Goal: Transaction & Acquisition: Purchase product/service

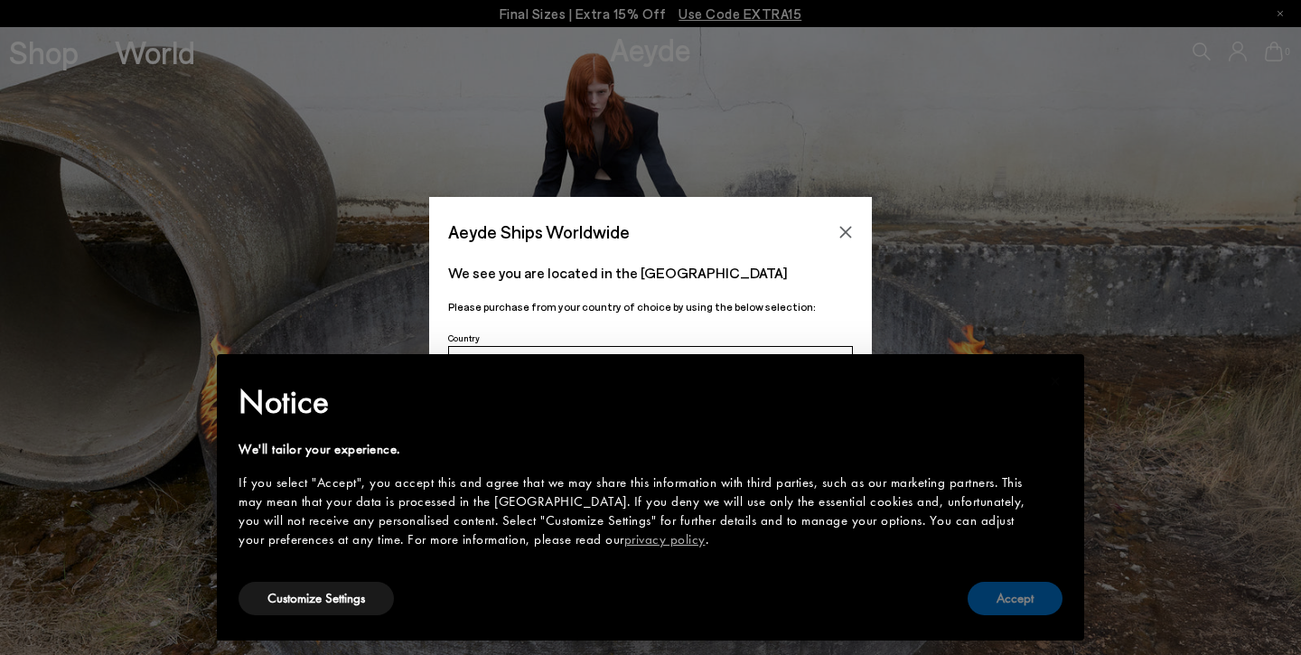
click at [1018, 592] on button "Accept" at bounding box center [1014, 598] width 95 height 33
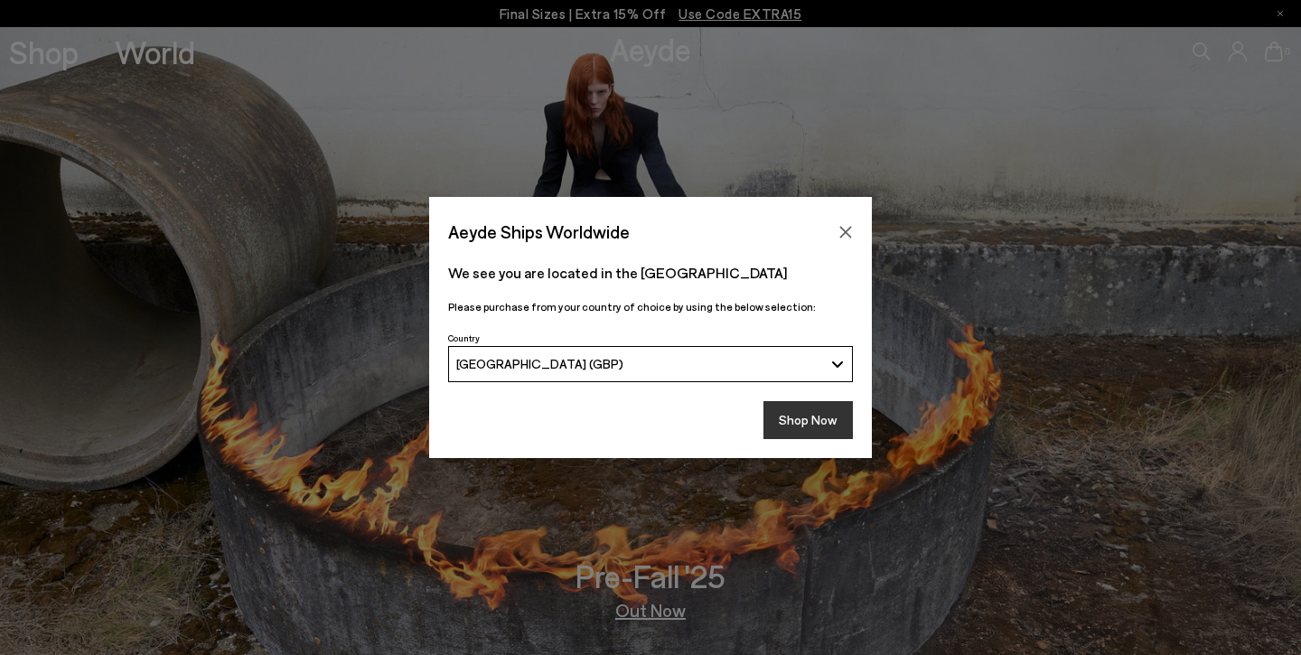
click at [790, 415] on button "Shop Now" at bounding box center [807, 420] width 89 height 38
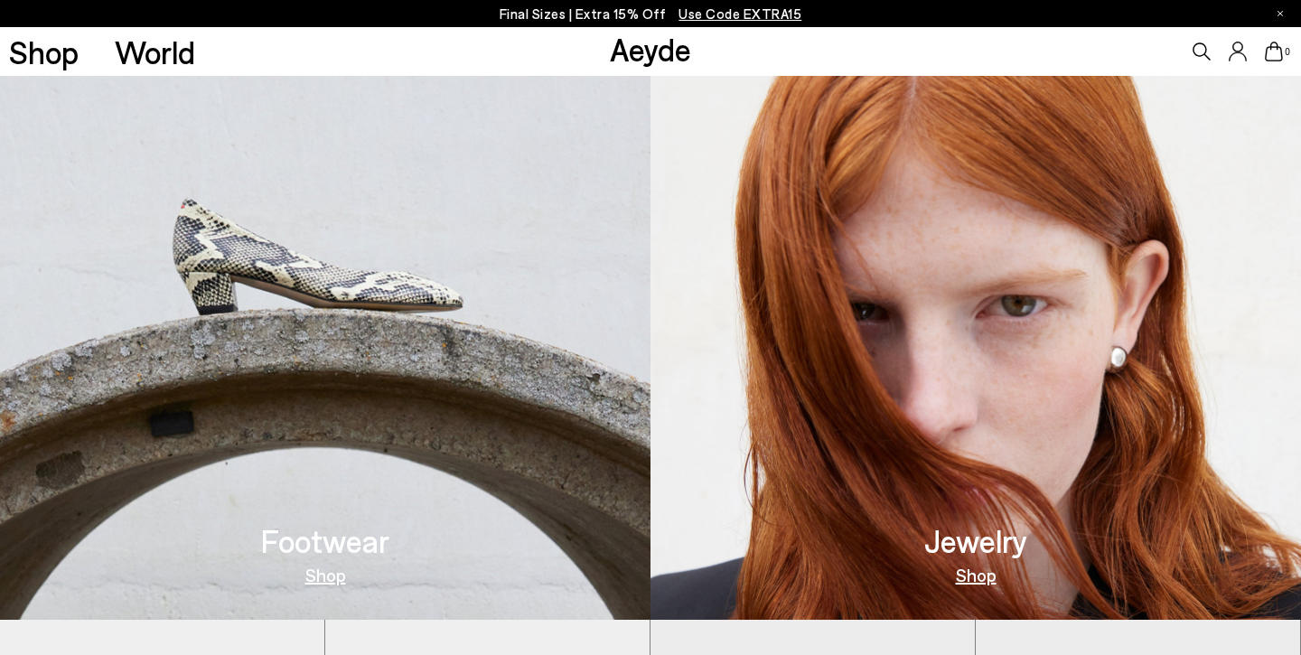
scroll to position [667, 0]
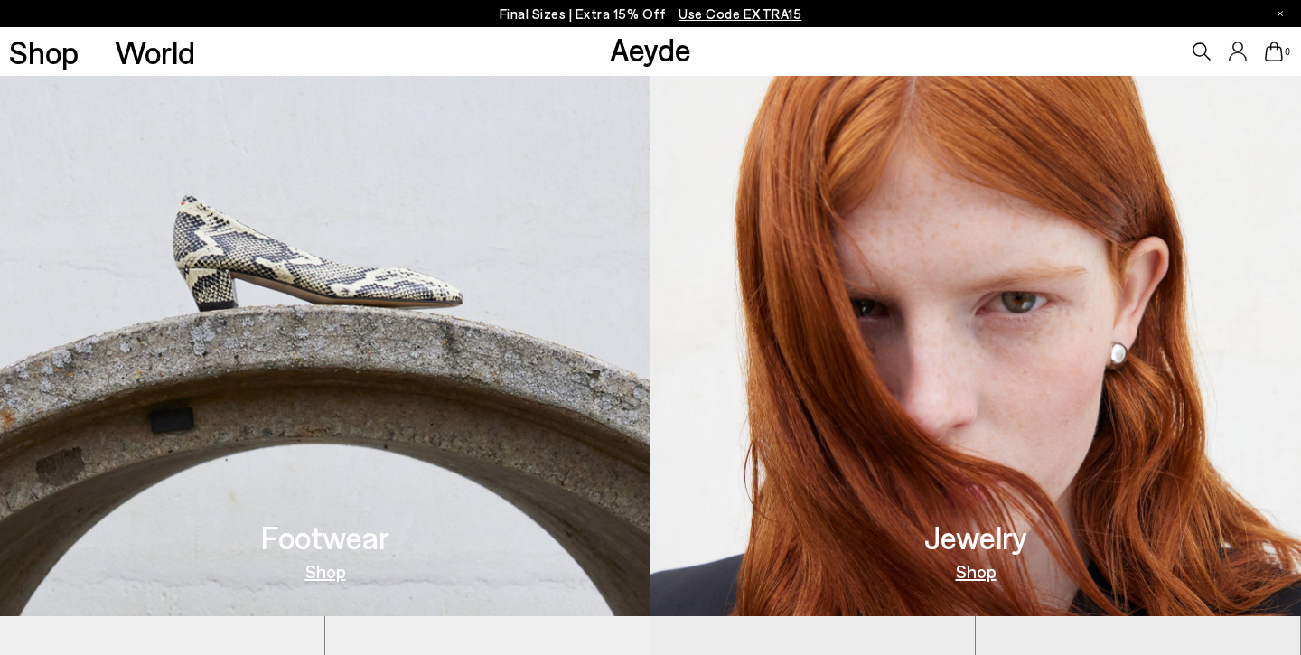
click at [330, 539] on h3 "Footwear" at bounding box center [325, 537] width 128 height 32
click at [322, 576] on link "Shop" at bounding box center [325, 571] width 41 height 18
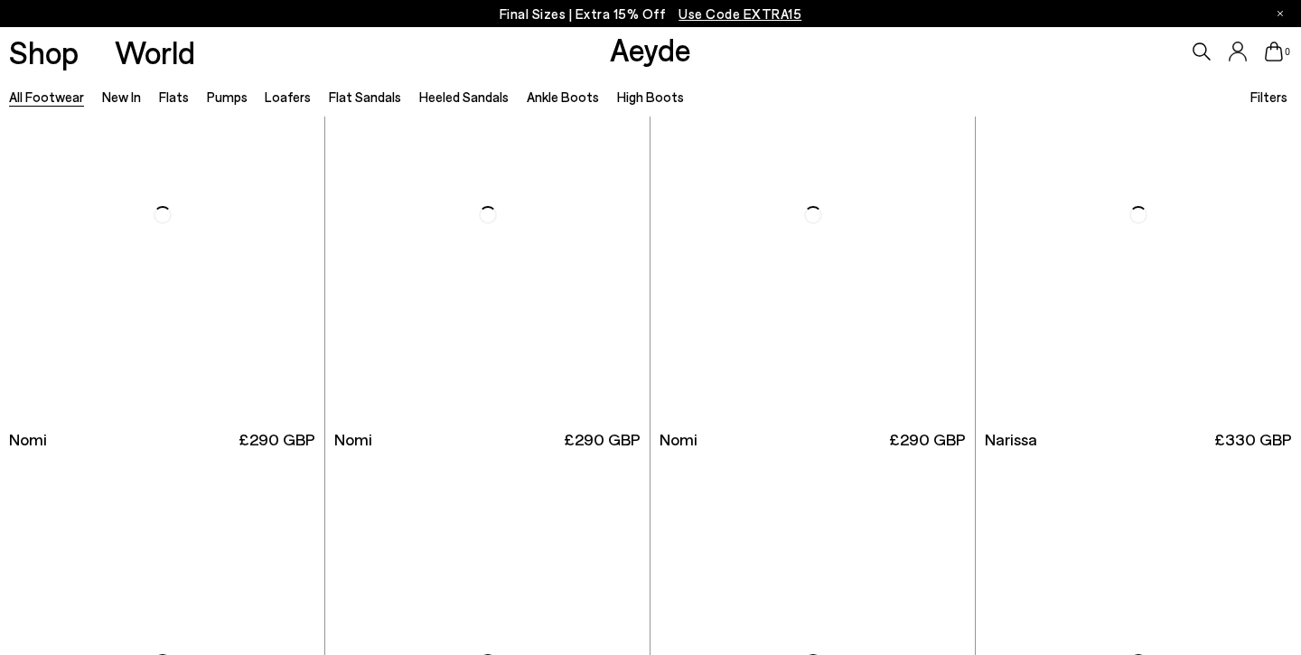
scroll to position [110, 0]
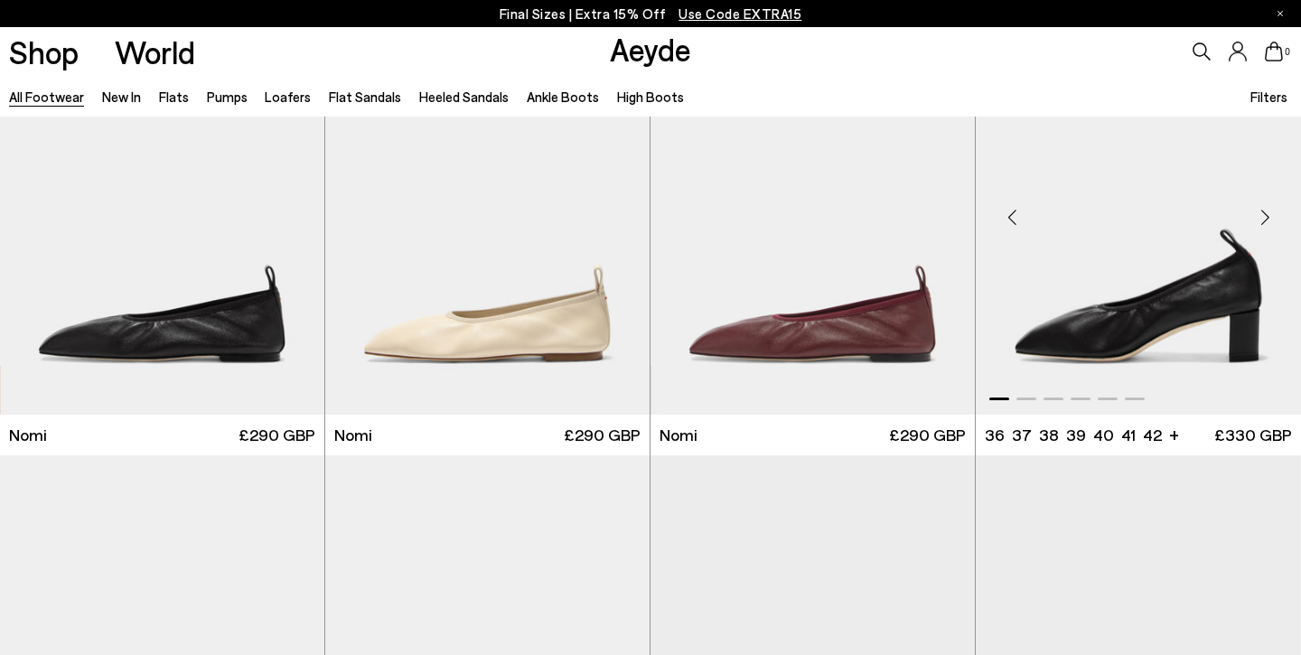
click at [1173, 343] on img "1 / 6" at bounding box center [1137, 209] width 325 height 407
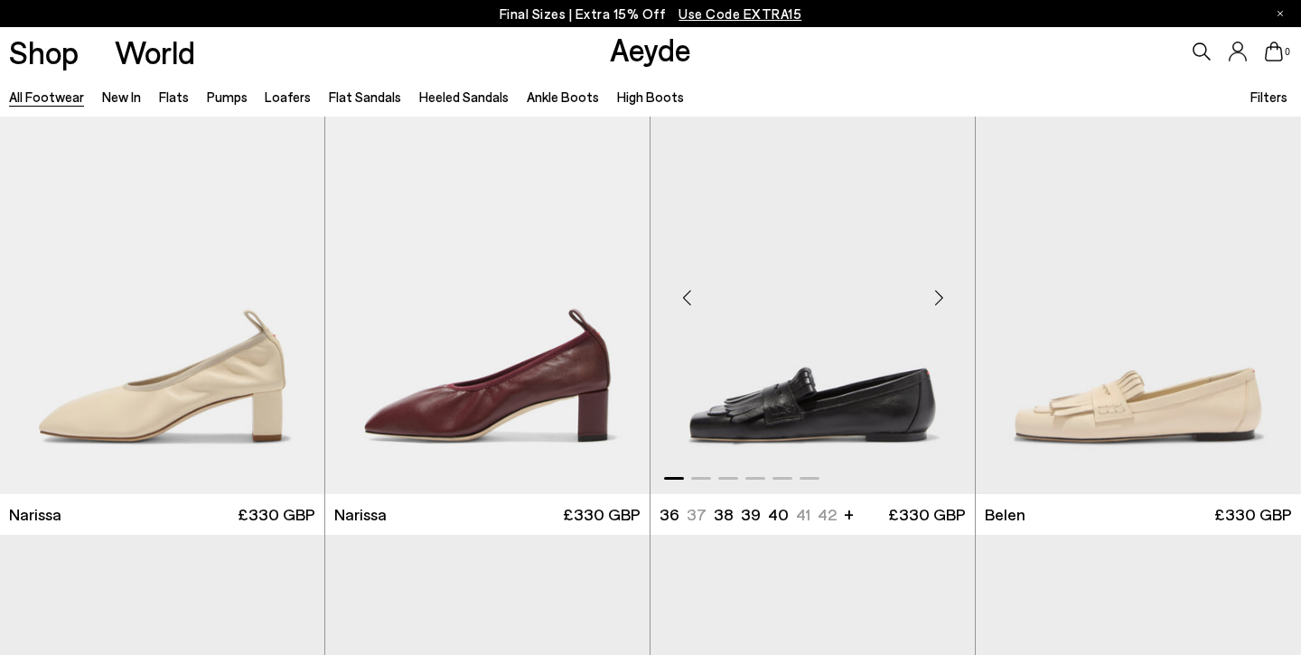
scroll to position [480, 0]
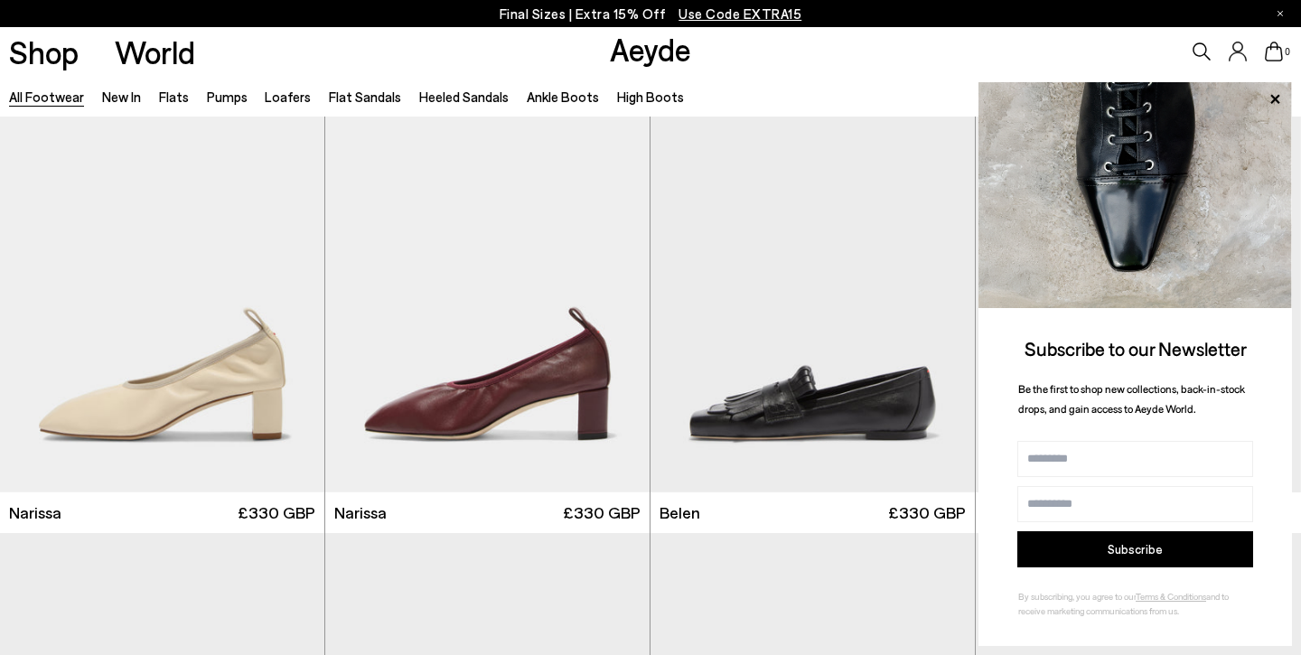
click at [1081, 425] on div "Subscribe to our Newsletter Be the first to shop new collections, back-in-stock…" at bounding box center [1134, 364] width 313 height 564
click at [1270, 95] on icon at bounding box center [1274, 99] width 23 height 23
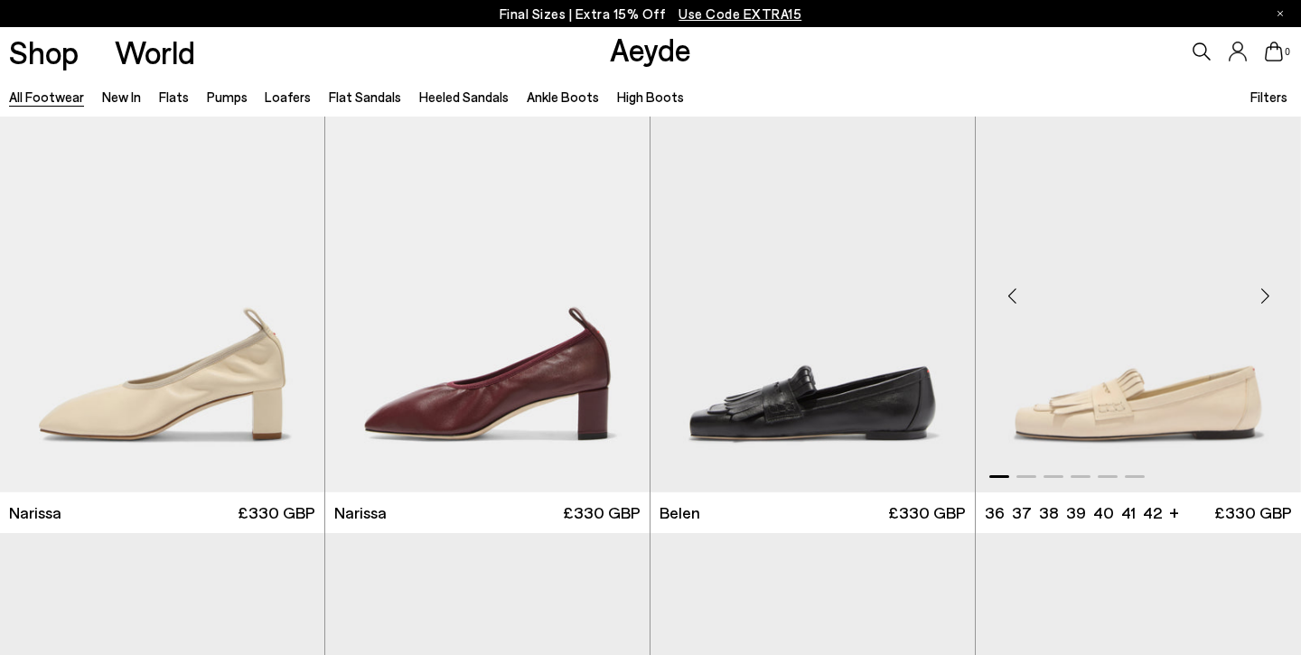
click at [1081, 303] on img "1 / 6" at bounding box center [1137, 288] width 325 height 407
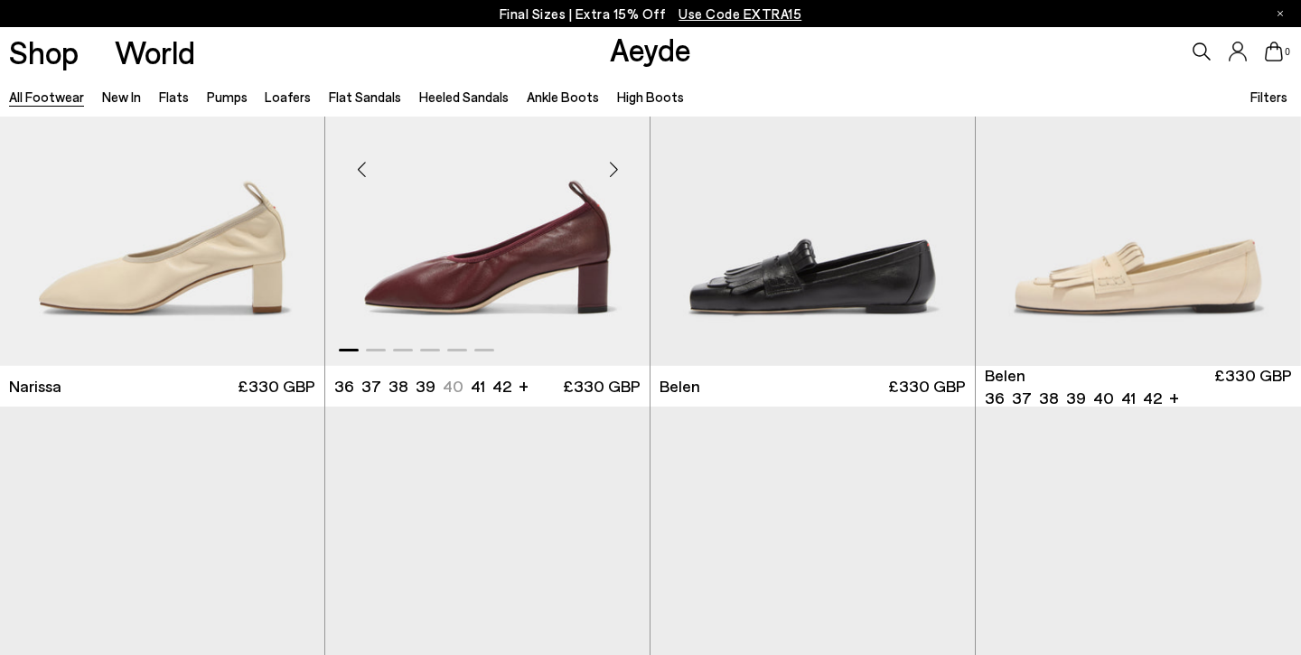
scroll to position [608, 0]
click at [449, 311] on img "1 / 6" at bounding box center [487, 161] width 324 height 407
click at [366, 383] on li "37" at bounding box center [371, 385] width 20 height 23
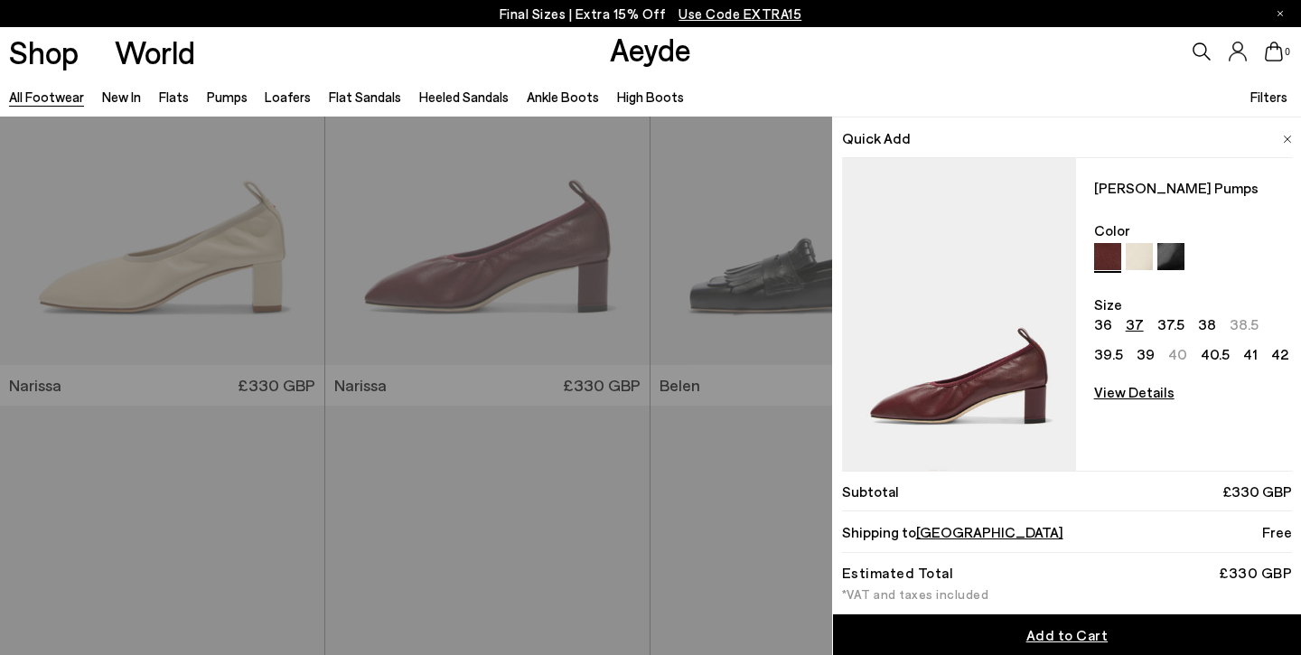
click at [923, 635] on link "Add to Cart" at bounding box center [1067, 634] width 468 height 41
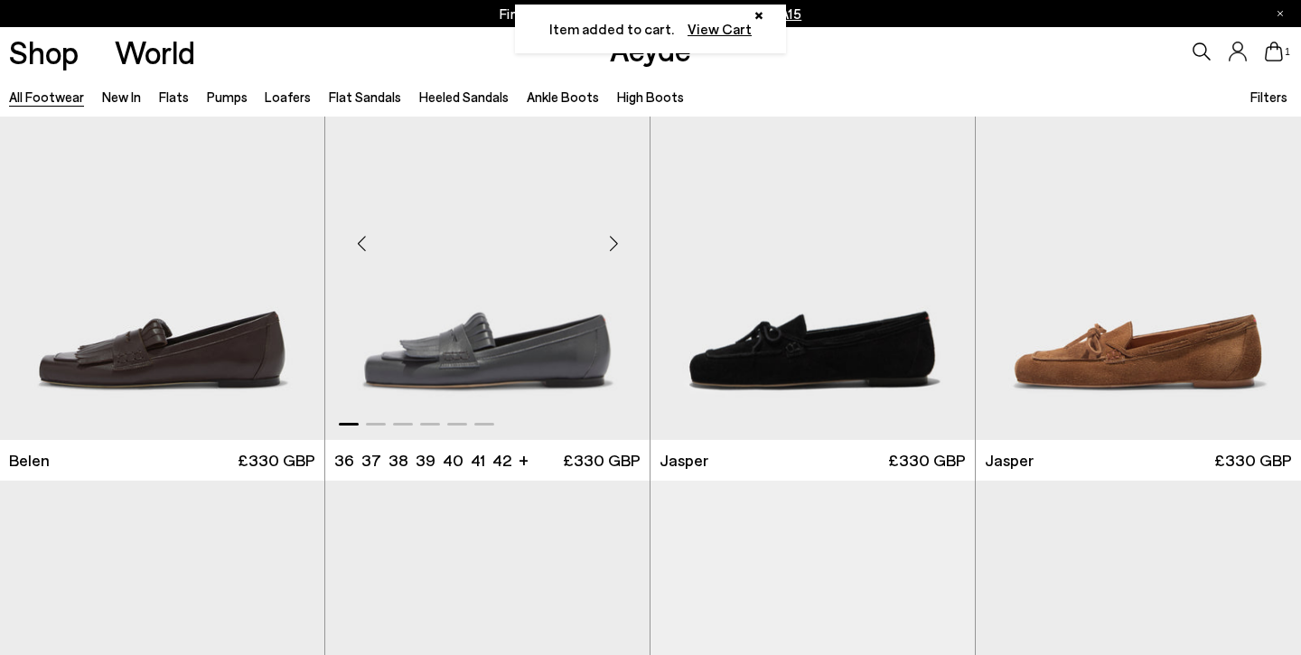
scroll to position [996, 0]
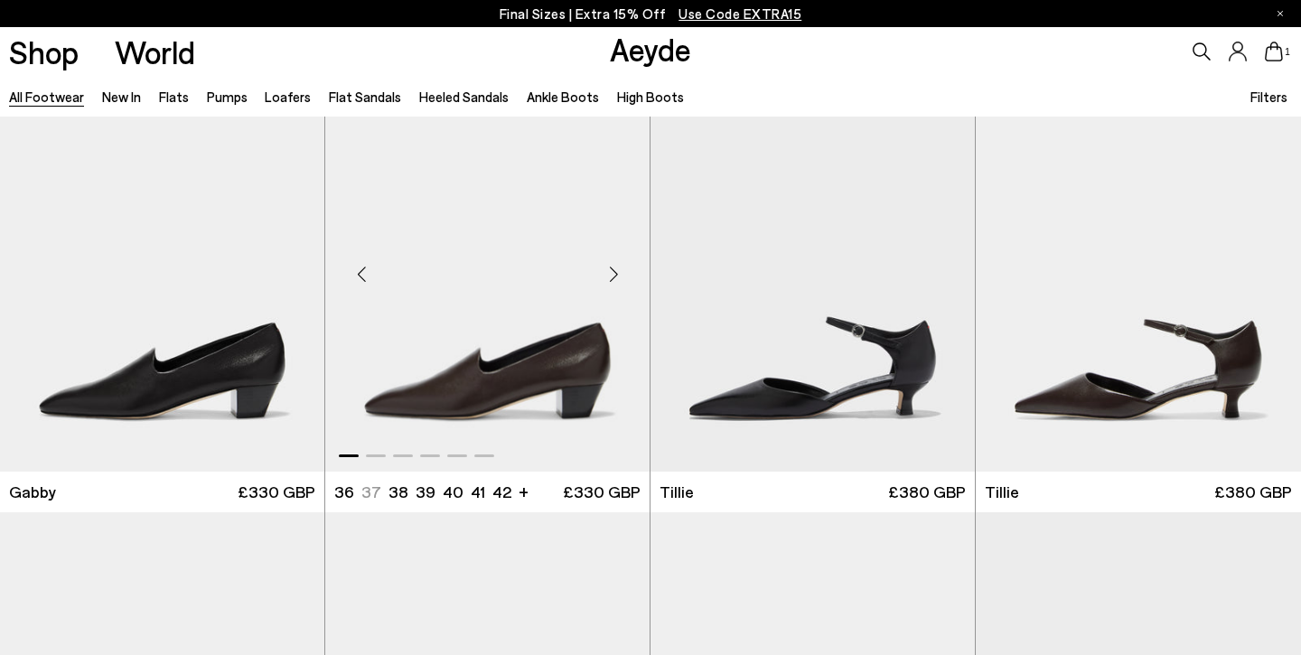
scroll to position [4539, 0]
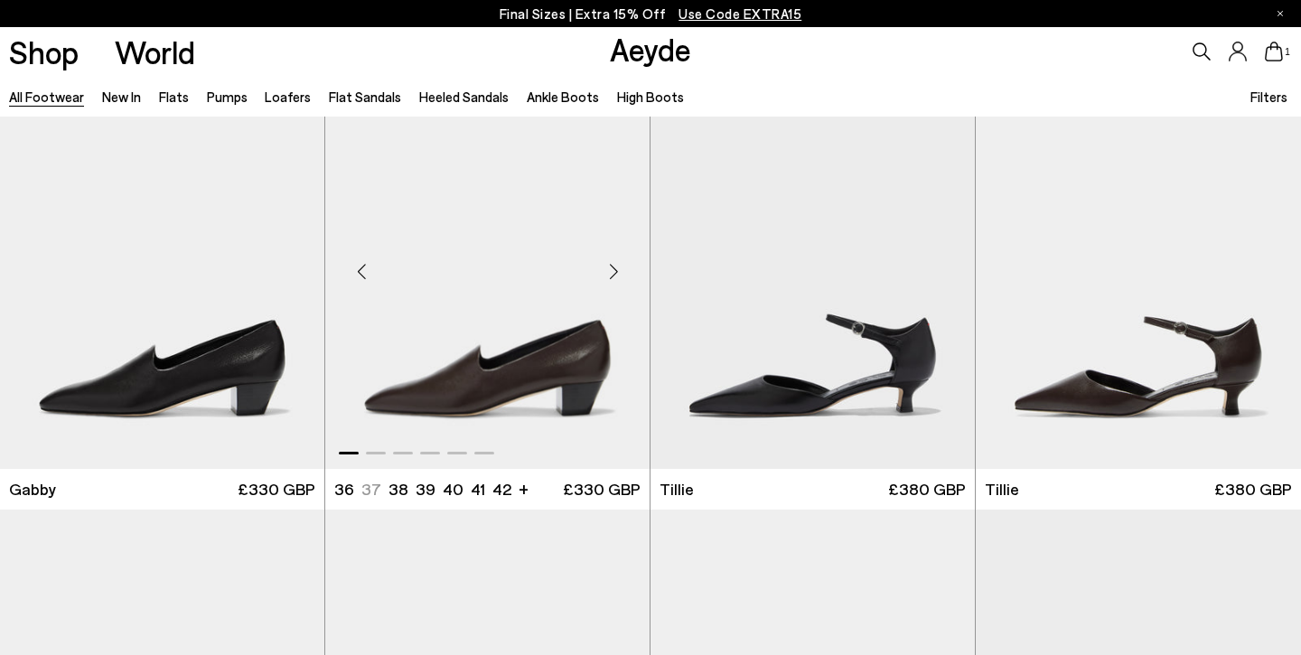
click at [609, 264] on div "Next slide" at bounding box center [613, 272] width 54 height 54
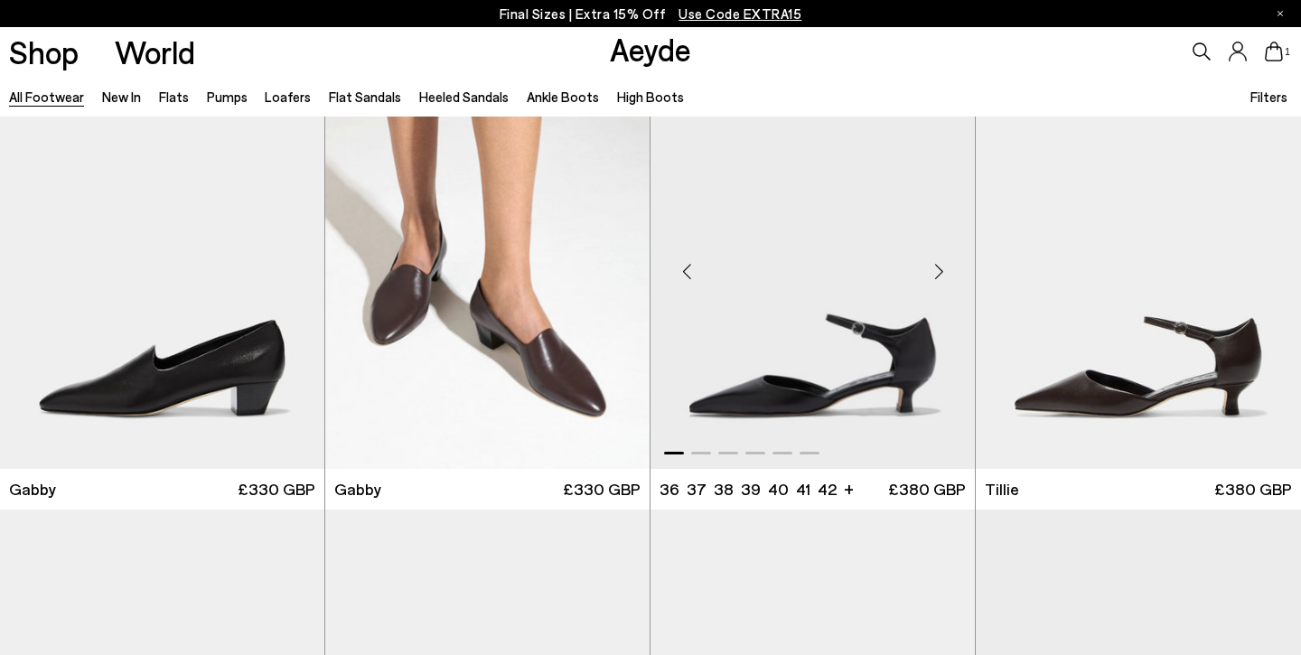
click at [942, 268] on div "Next slide" at bounding box center [938, 272] width 54 height 54
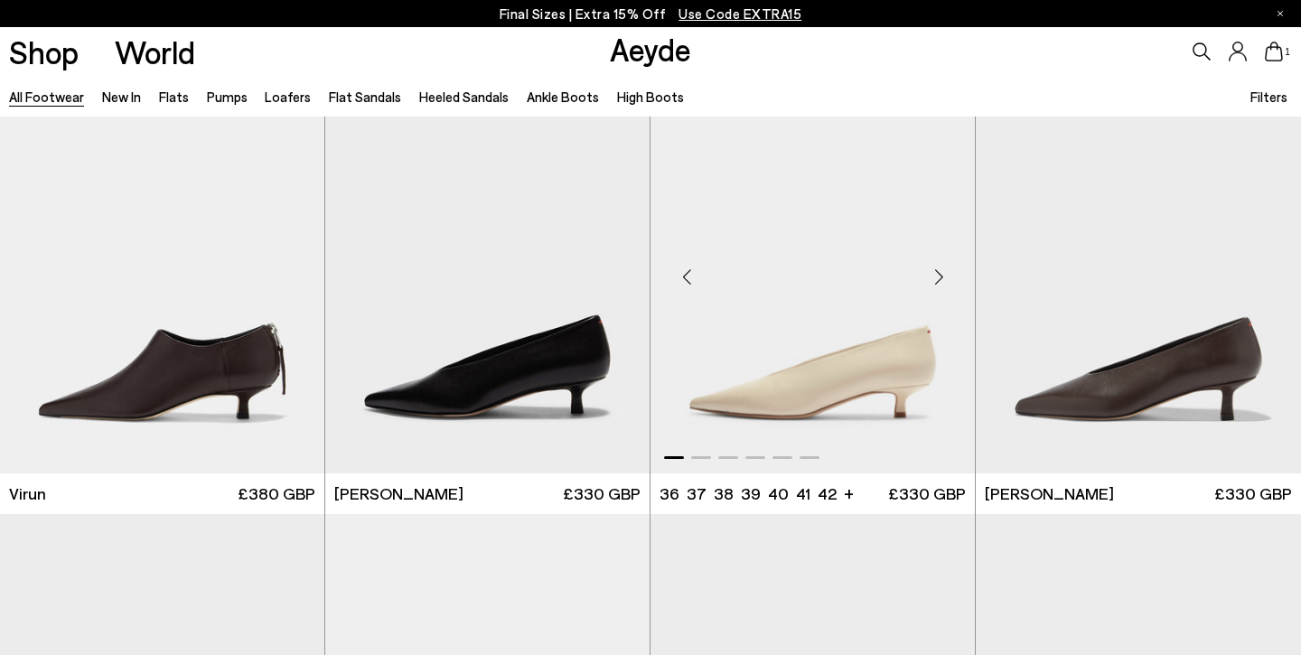
scroll to position [5882, 0]
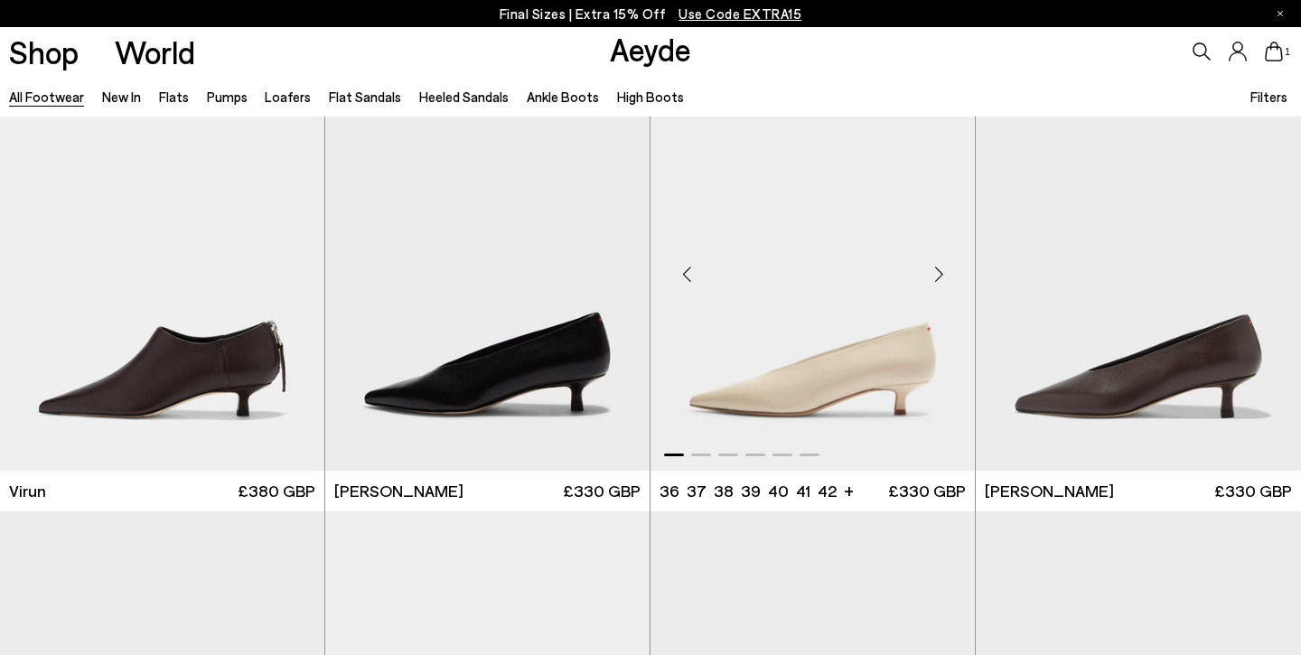
click at [939, 266] on div "Next slide" at bounding box center [938, 274] width 54 height 54
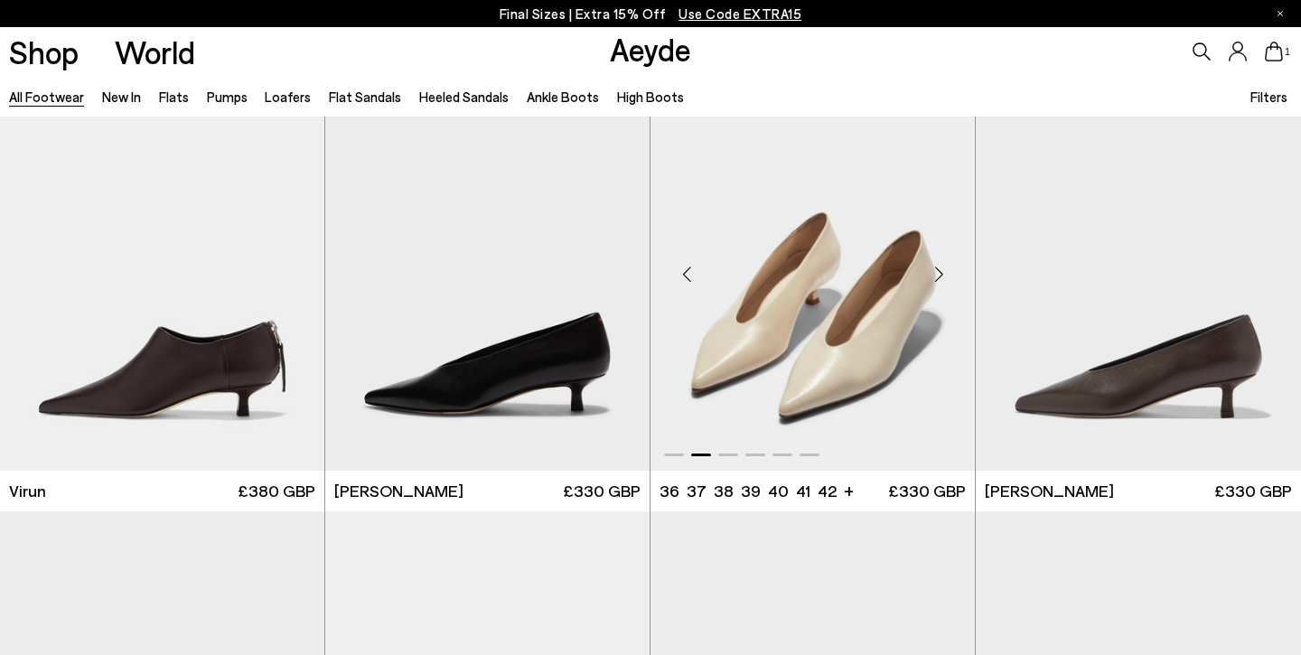
click at [939, 266] on div "Next slide" at bounding box center [938, 274] width 54 height 54
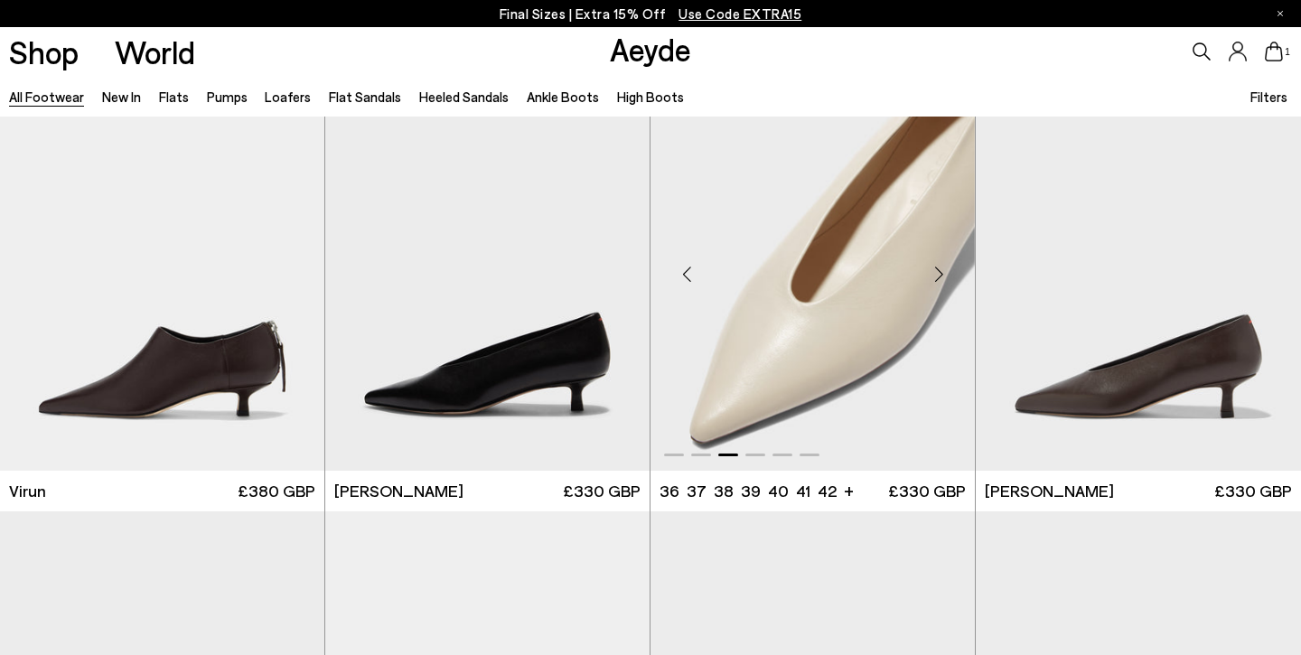
click at [939, 266] on div "Next slide" at bounding box center [938, 274] width 54 height 54
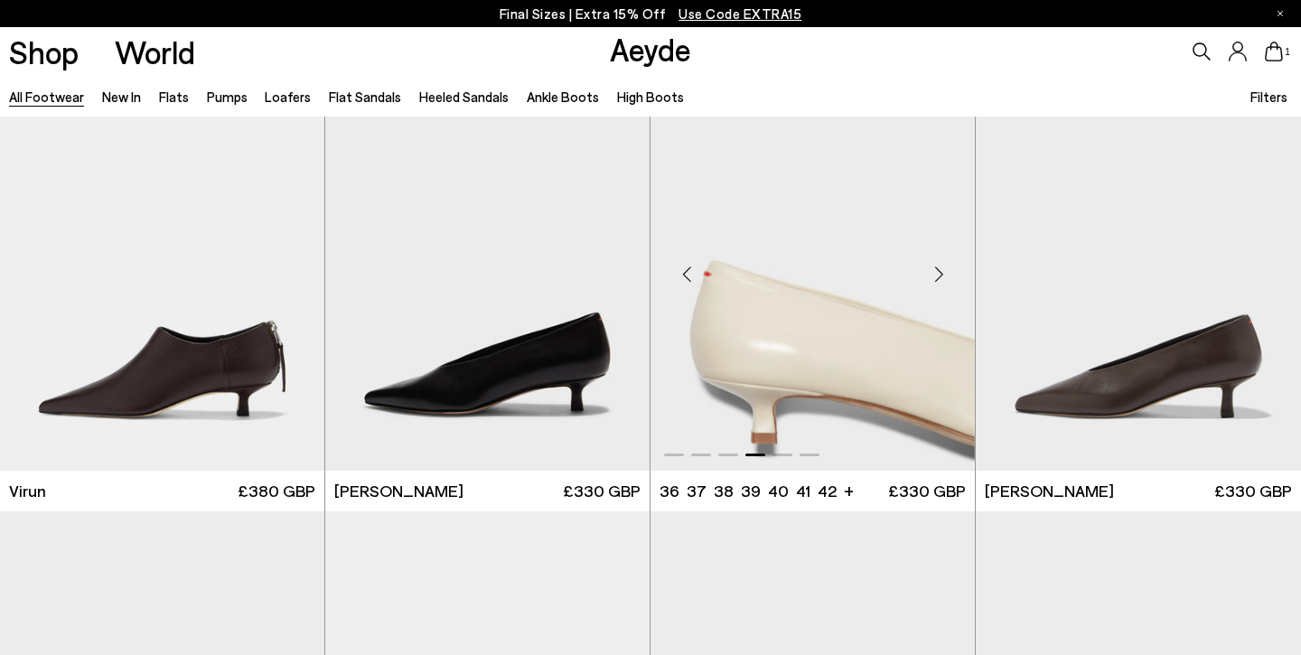
click at [939, 266] on div "Next slide" at bounding box center [938, 274] width 54 height 54
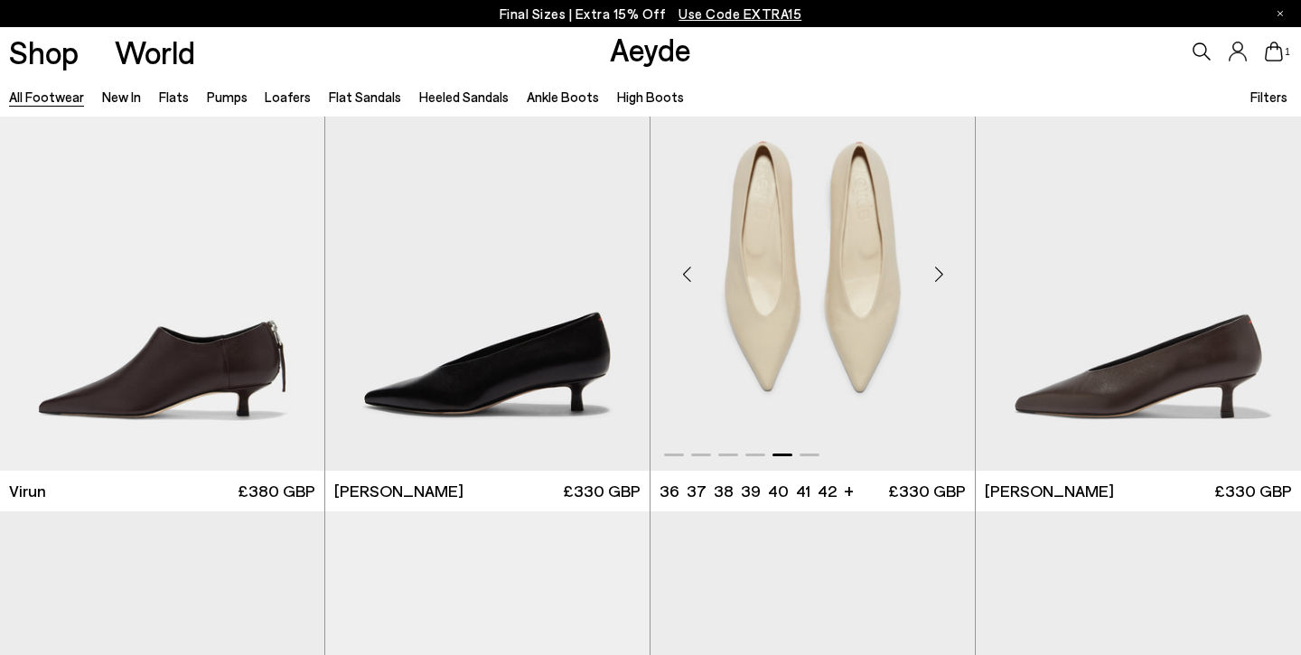
click at [939, 266] on div "Next slide" at bounding box center [938, 274] width 54 height 54
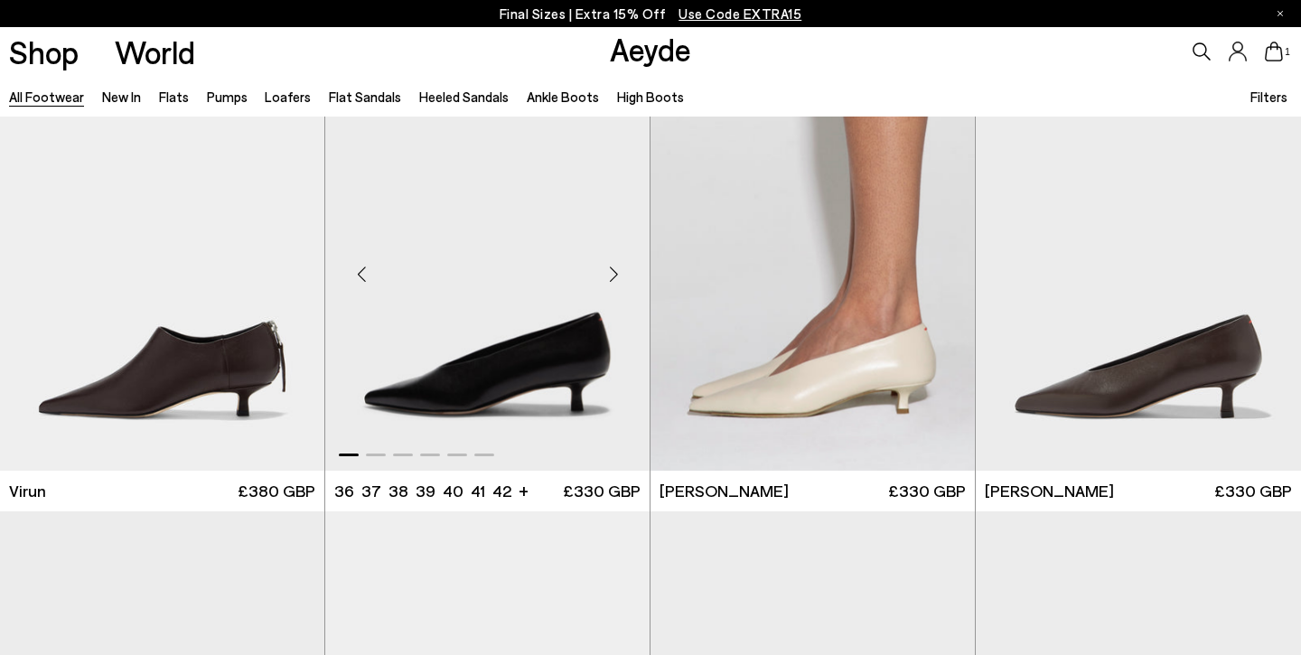
click at [611, 267] on div "Next slide" at bounding box center [613, 274] width 54 height 54
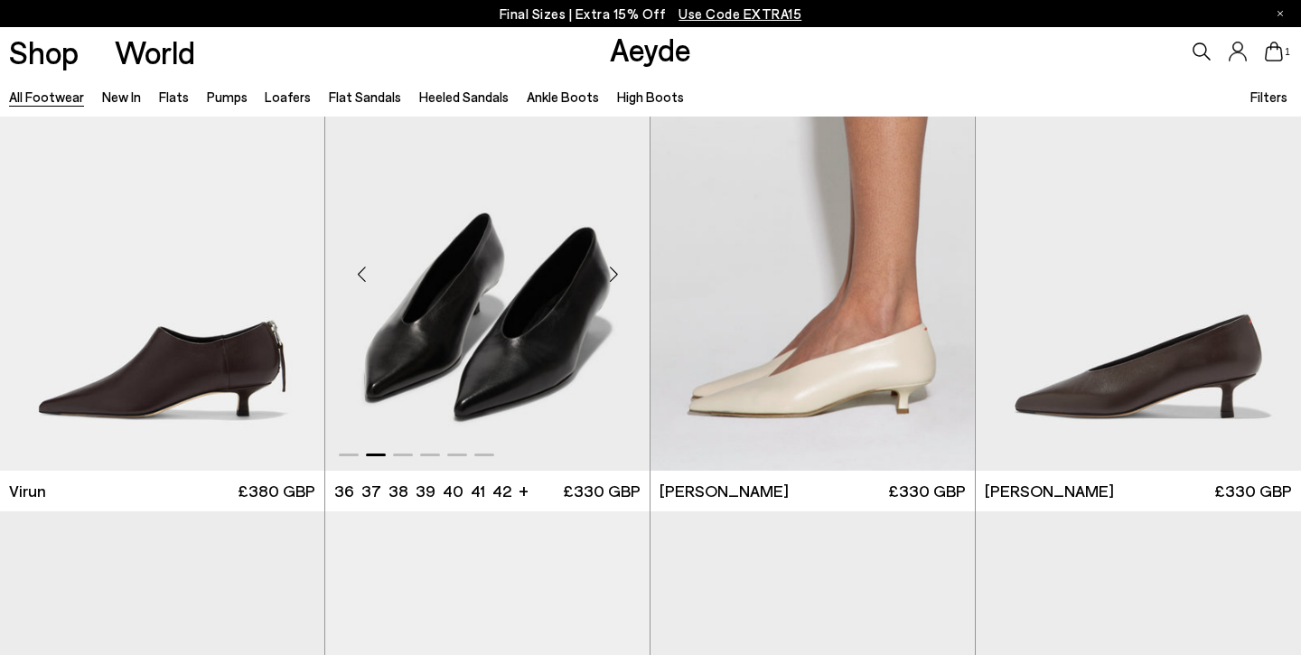
click at [611, 267] on div "Next slide" at bounding box center [613, 274] width 54 height 54
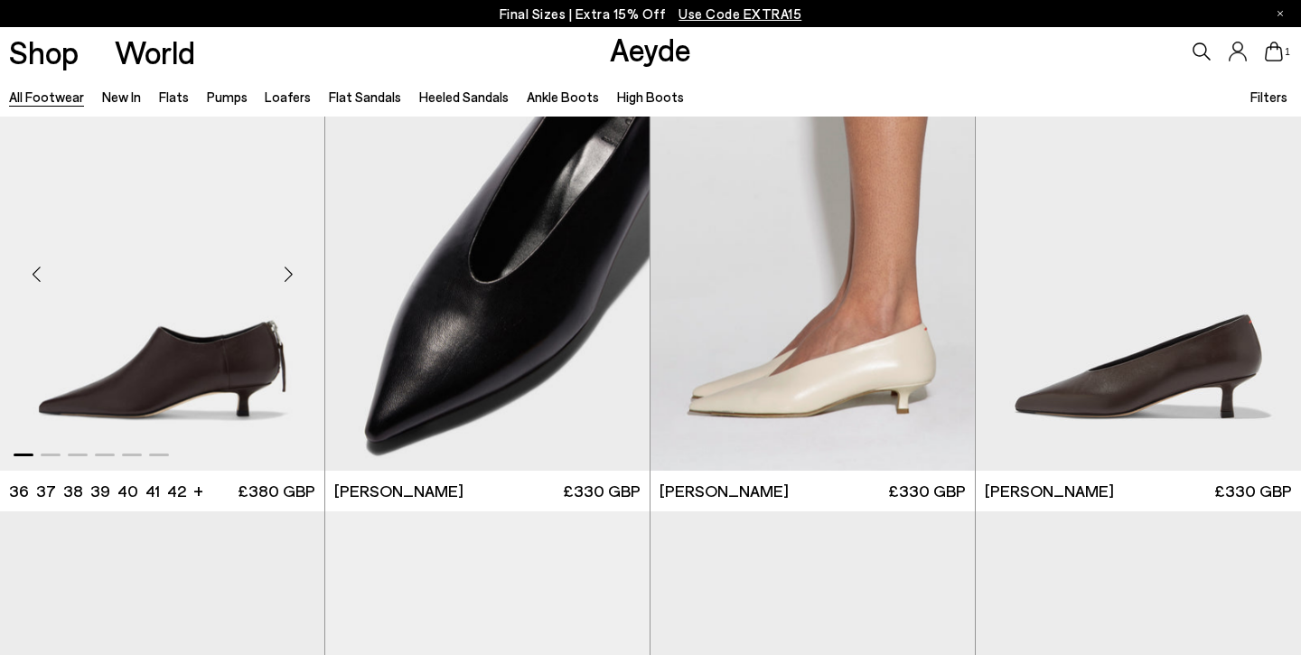
click at [201, 360] on img "1 / 6" at bounding box center [162, 265] width 324 height 407
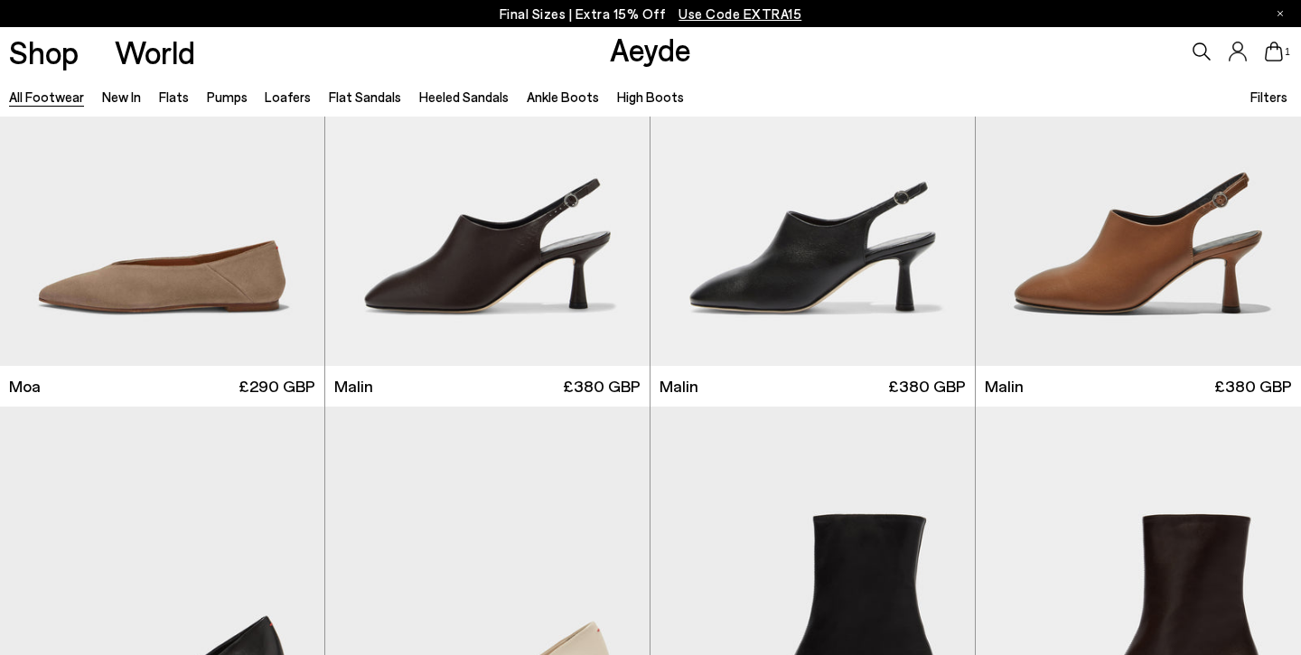
scroll to position [8231, 0]
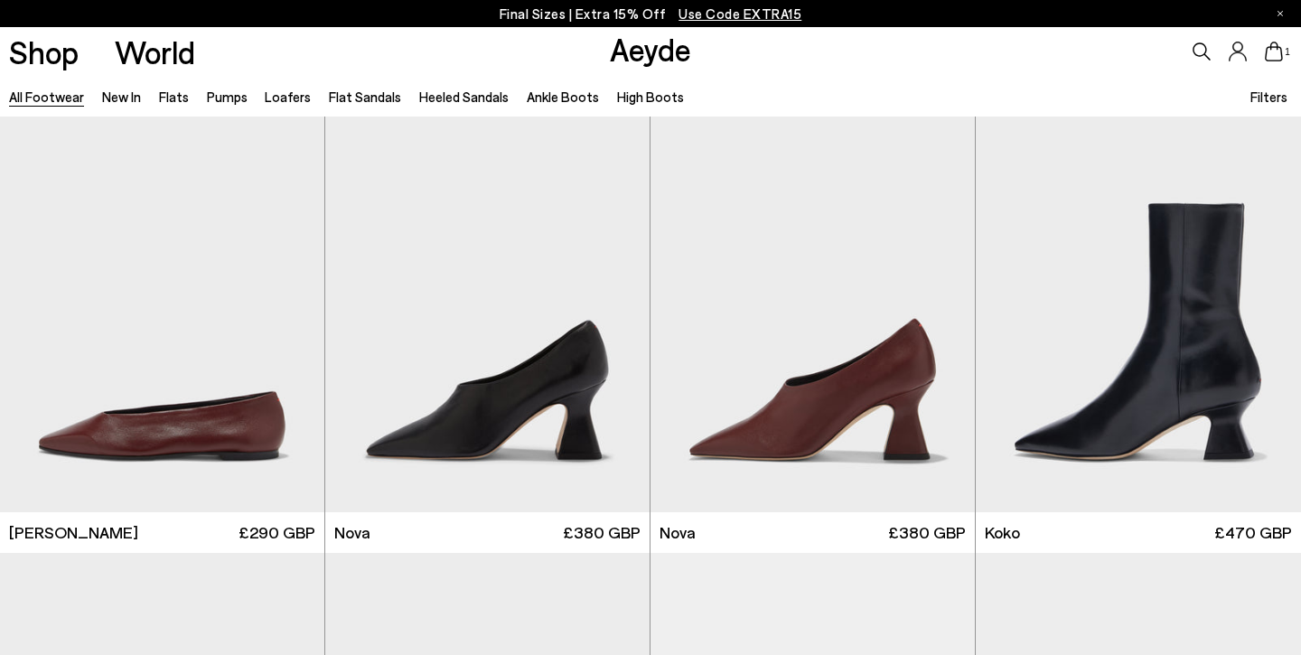
scroll to position [14362, 0]
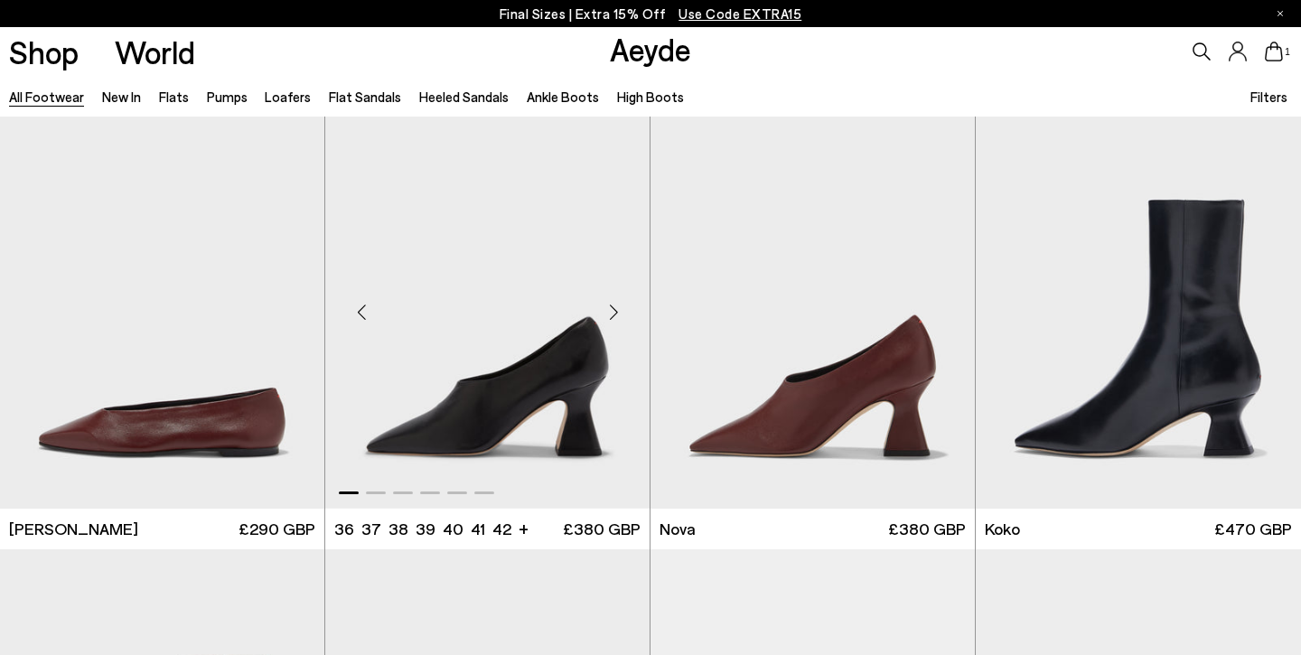
click at [503, 407] on img "1 / 6" at bounding box center [487, 304] width 324 height 407
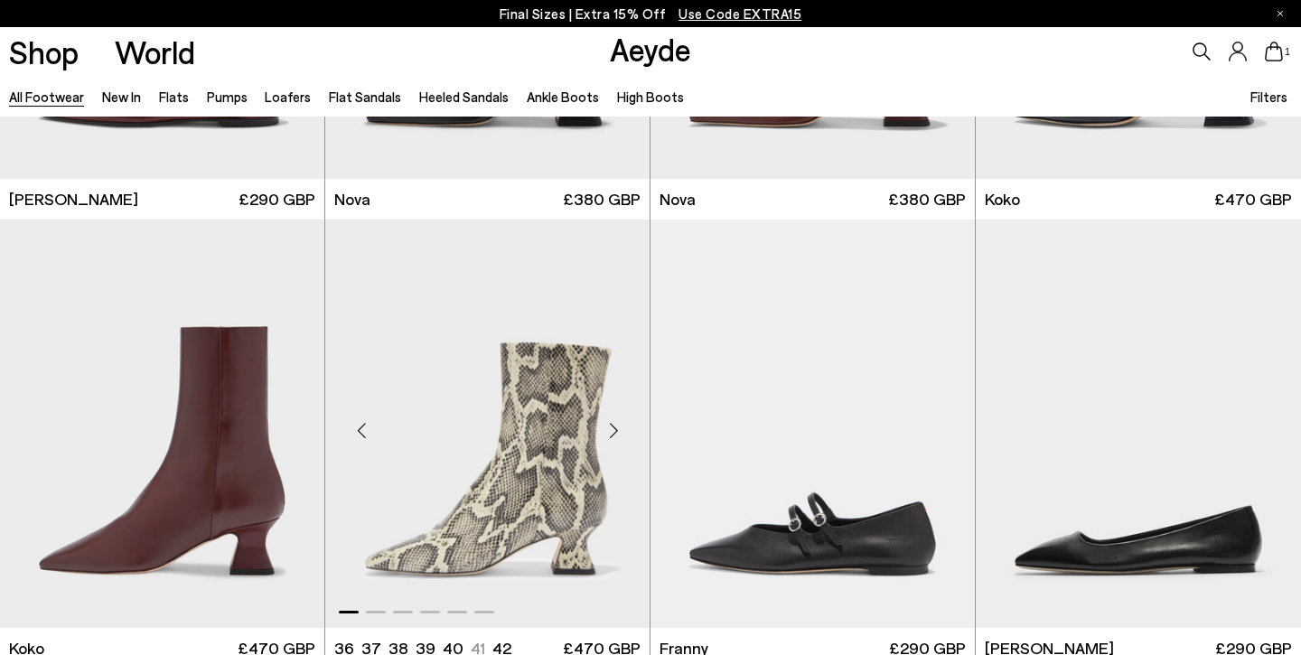
scroll to position [14726, 1]
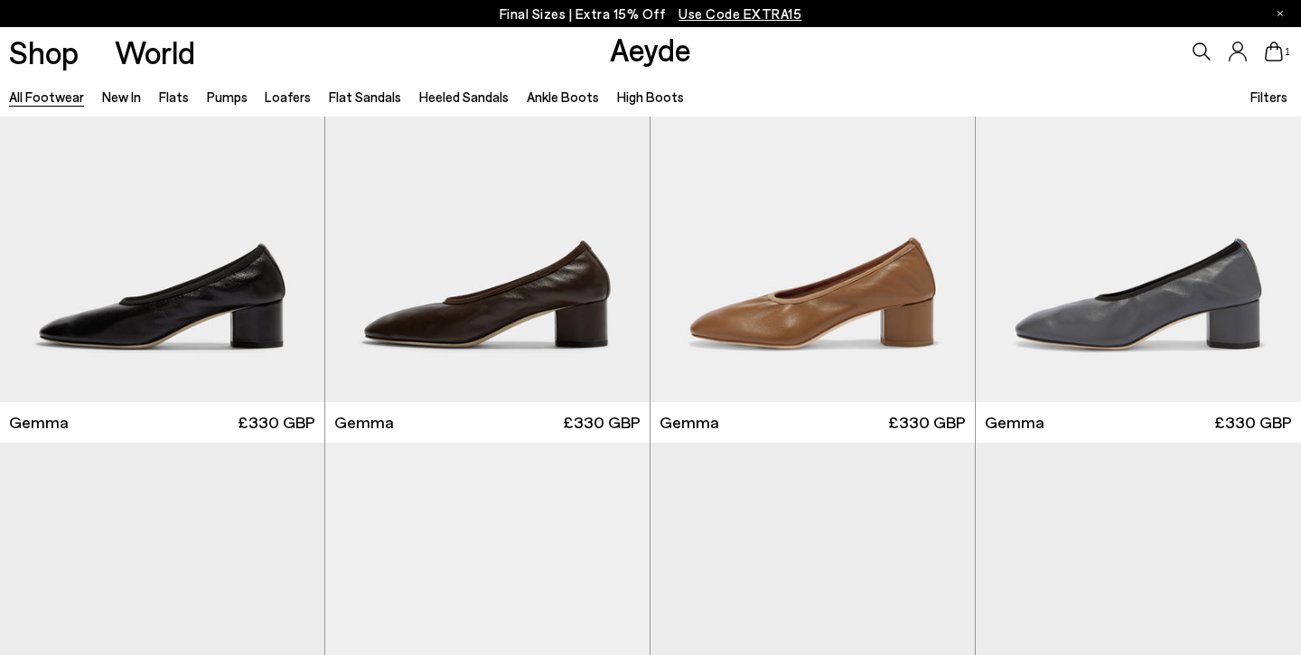
scroll to position [17163, 0]
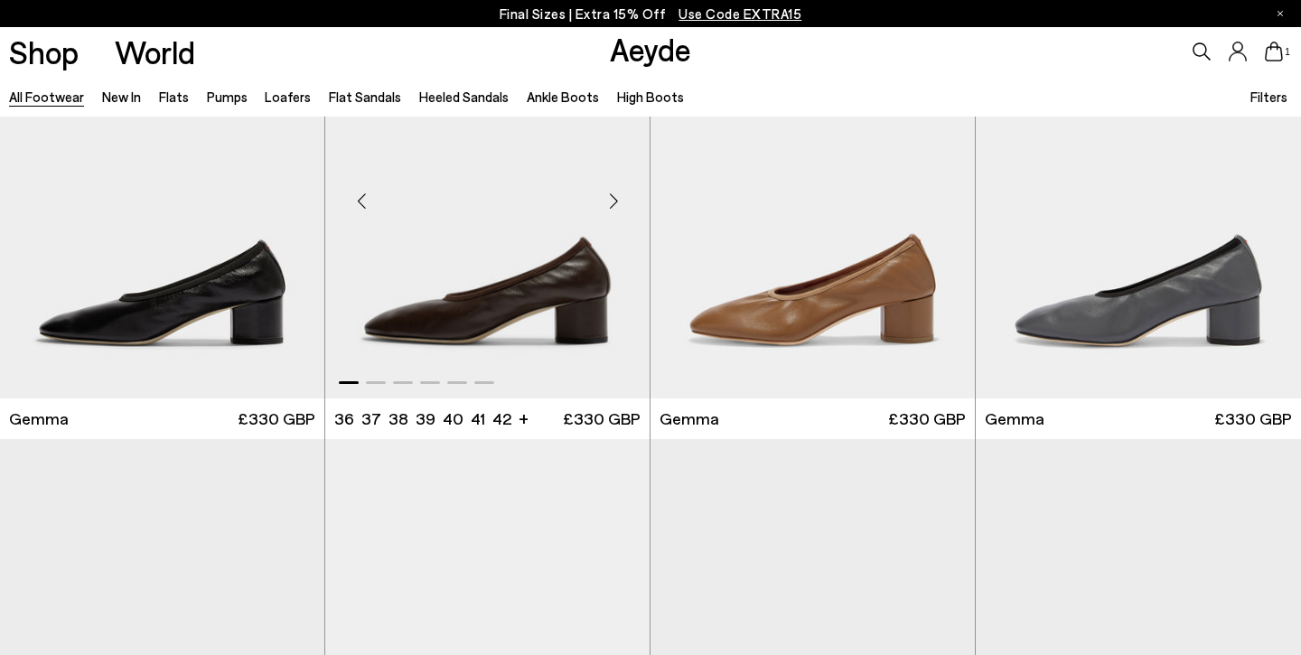
click at [499, 277] on img "1 / 6" at bounding box center [487, 193] width 324 height 407
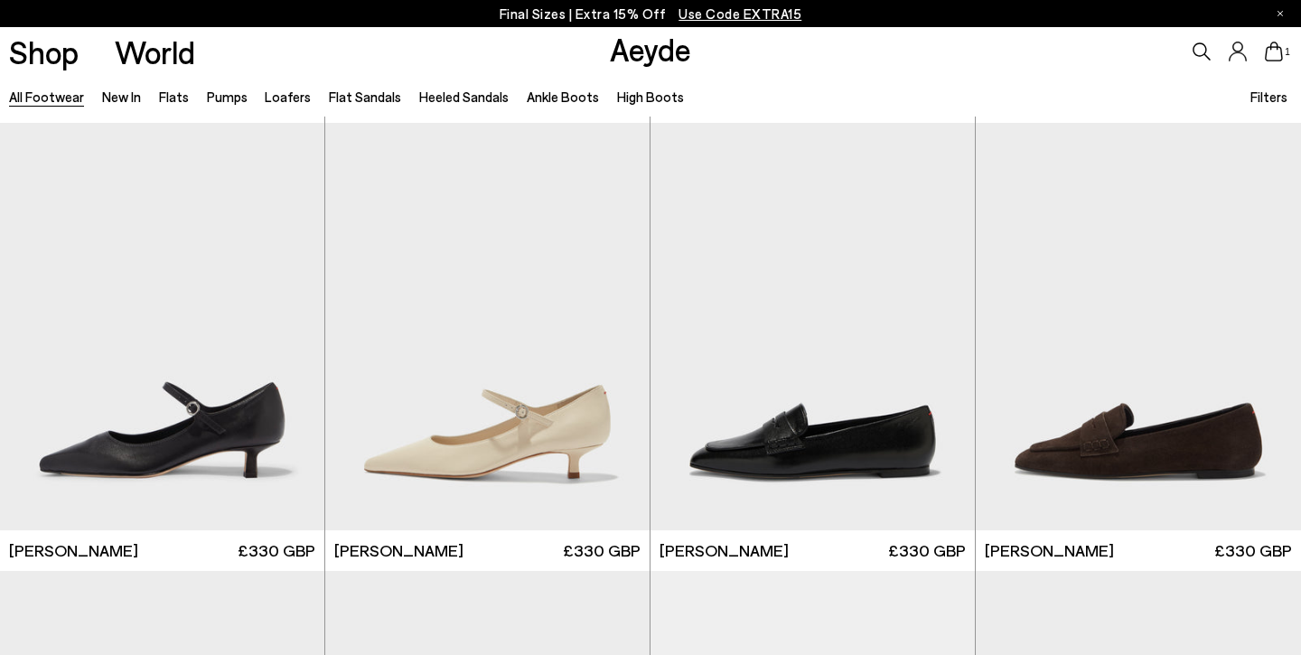
scroll to position [17928, 0]
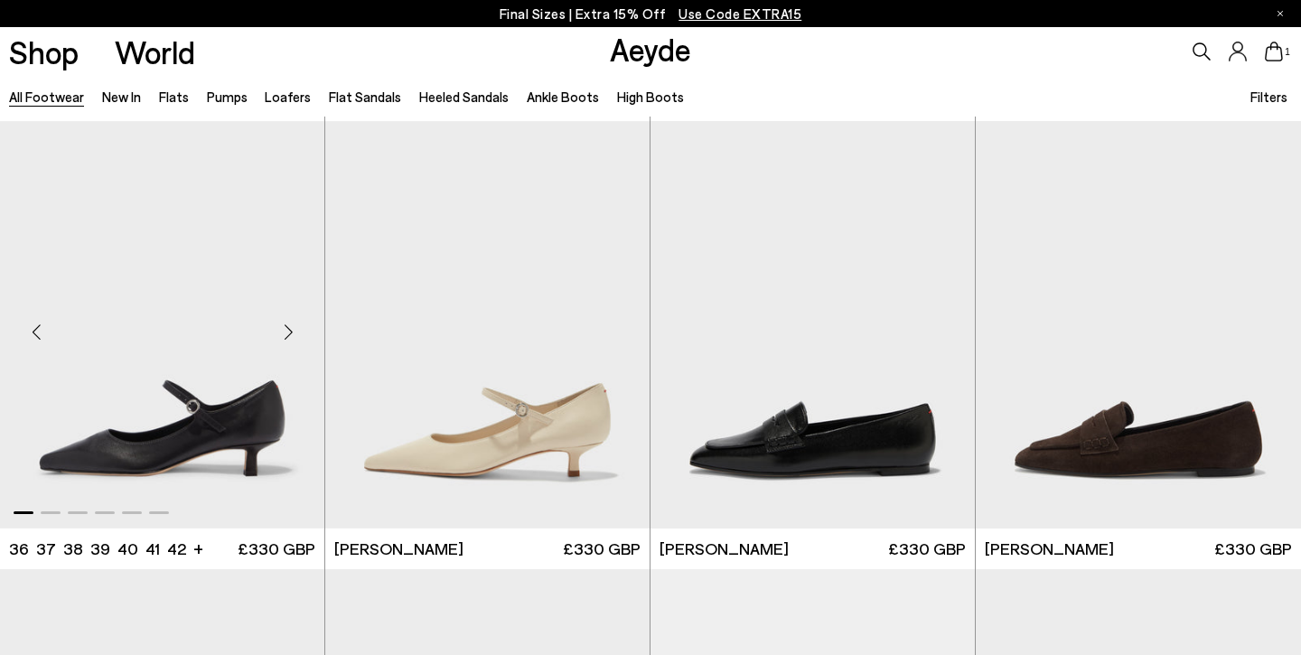
click at [216, 421] on img "1 / 6" at bounding box center [162, 324] width 324 height 407
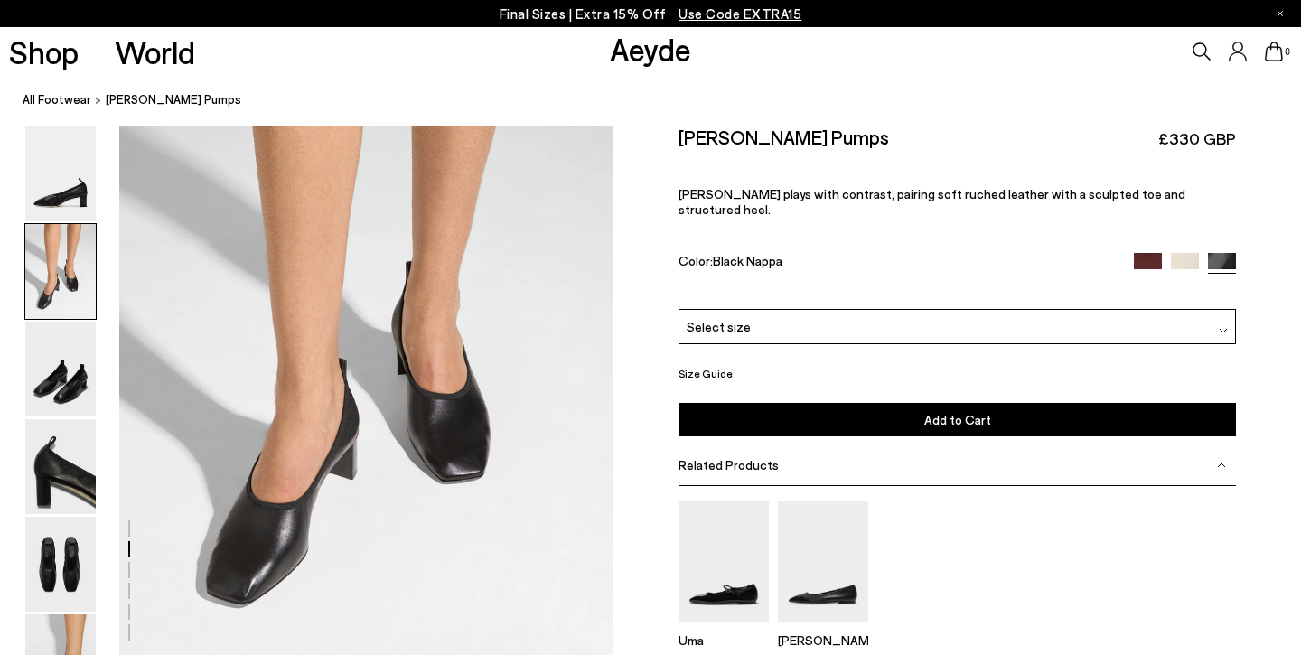
scroll to position [647, 0]
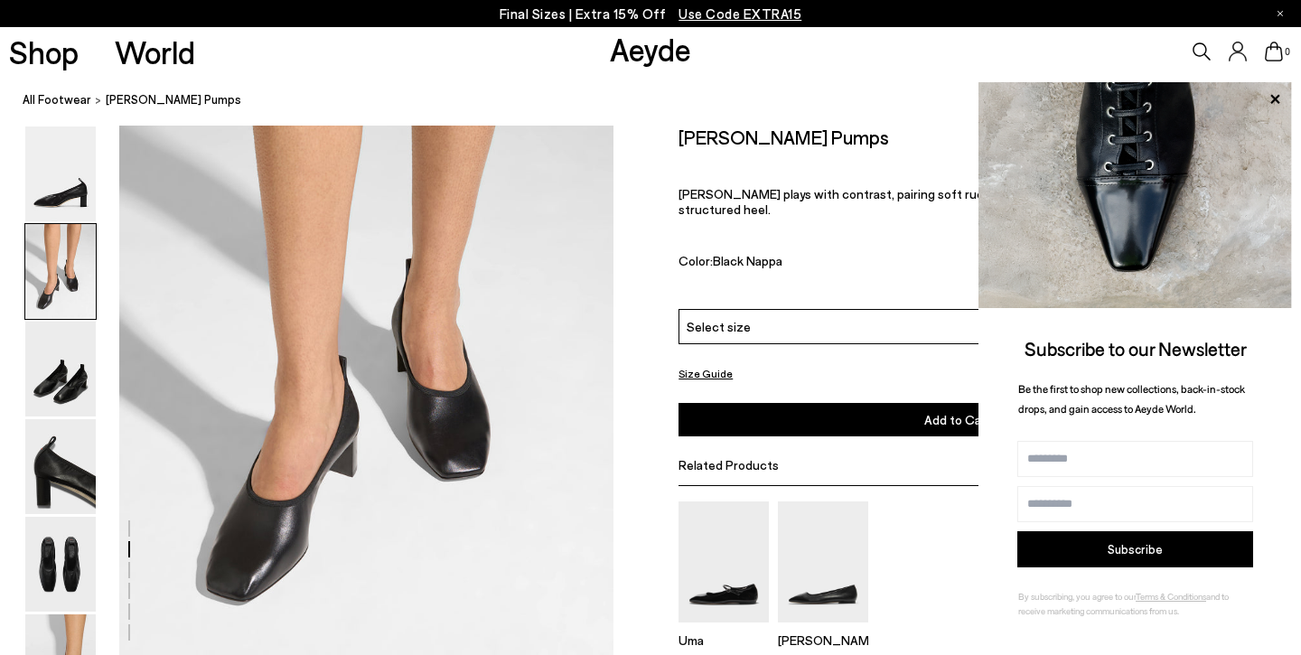
click at [774, 309] on div "Select size" at bounding box center [956, 326] width 557 height 35
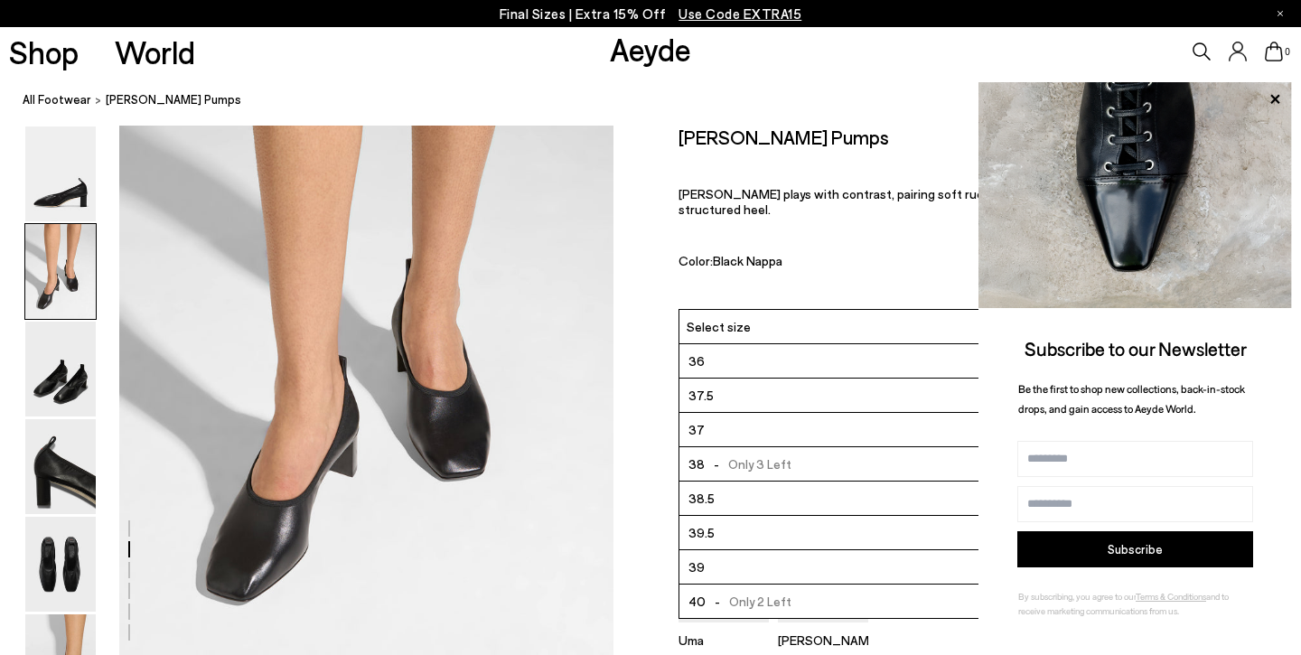
click at [713, 413] on li "37" at bounding box center [956, 430] width 555 height 34
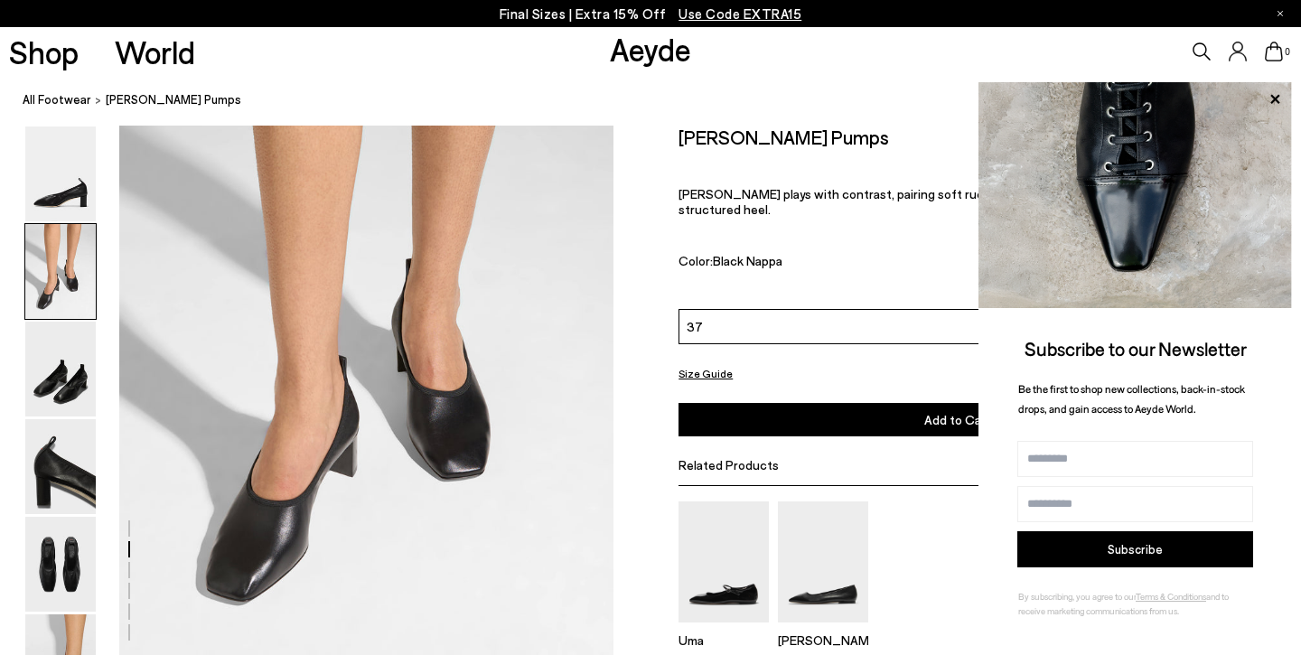
click at [745, 403] on button "Add to Cart Select a Size First" at bounding box center [956, 419] width 557 height 33
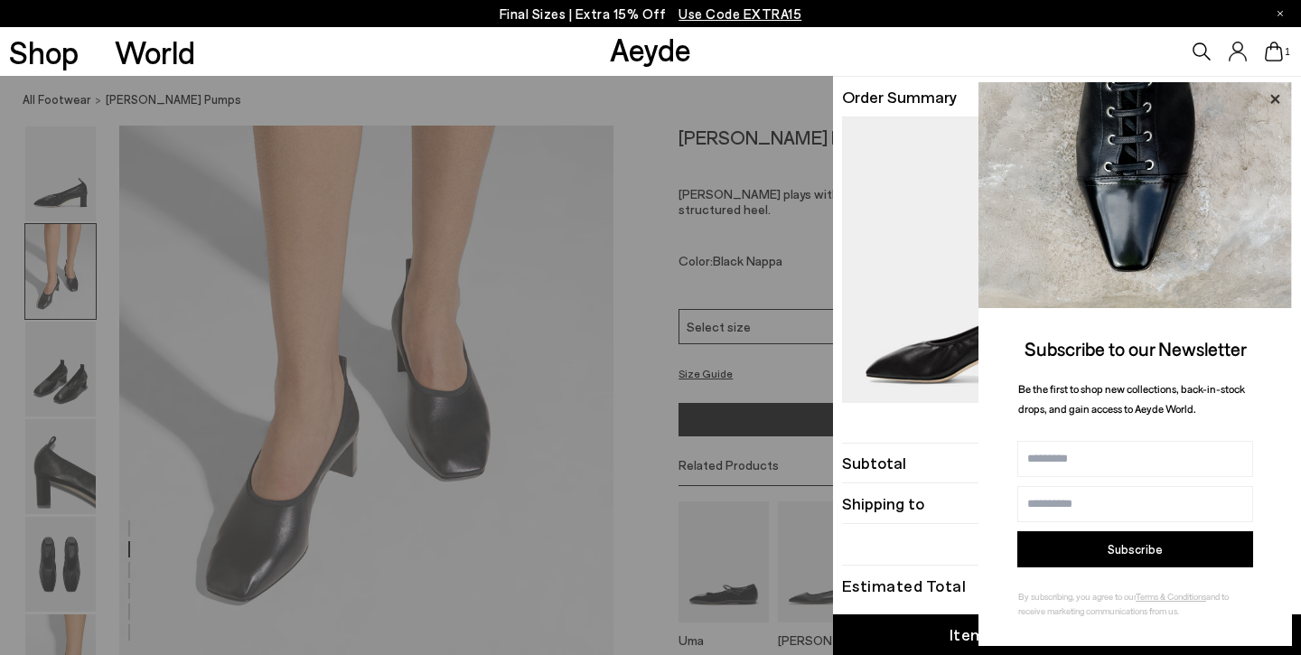
click at [1269, 96] on icon at bounding box center [1274, 99] width 23 height 23
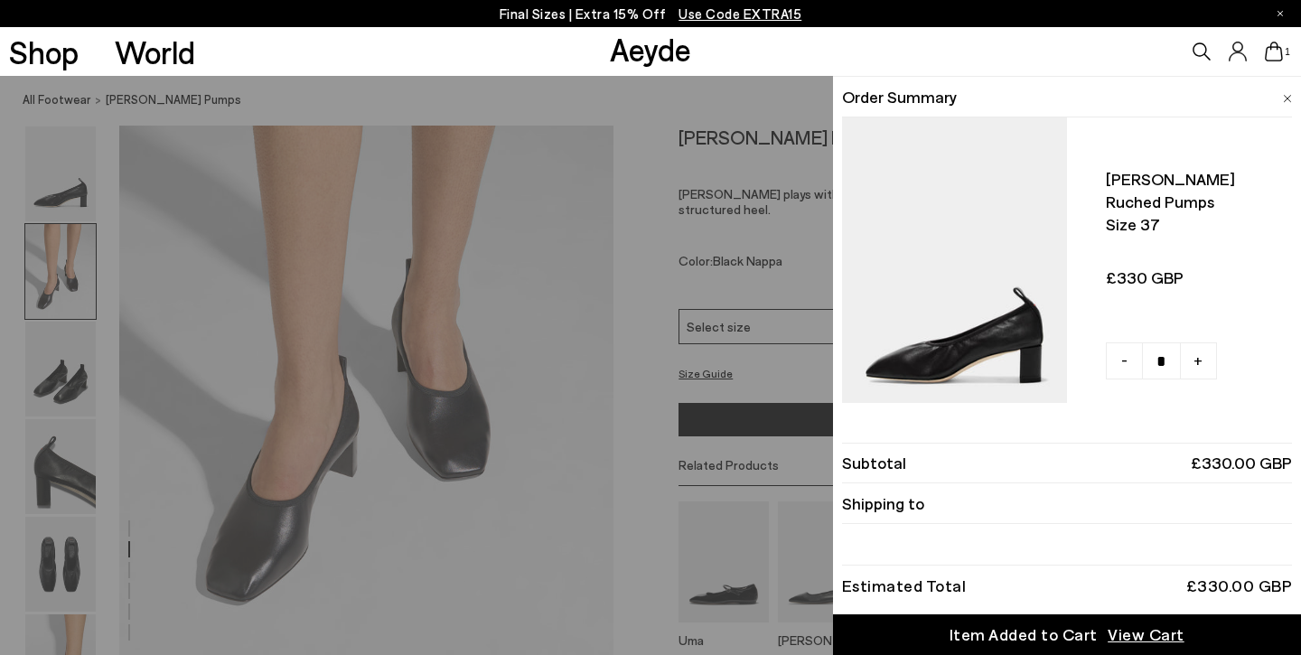
click at [1285, 95] on img at bounding box center [1286, 99] width 9 height 8
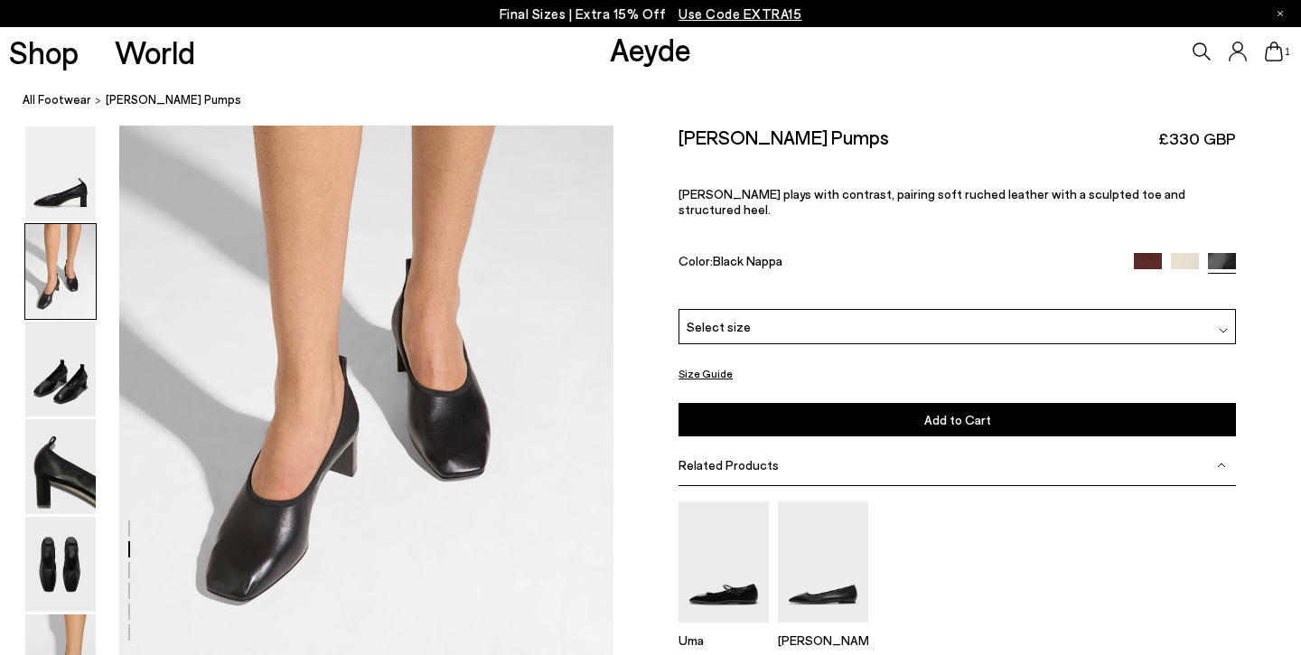
click at [695, 362] on button "Size Guide" at bounding box center [705, 373] width 54 height 23
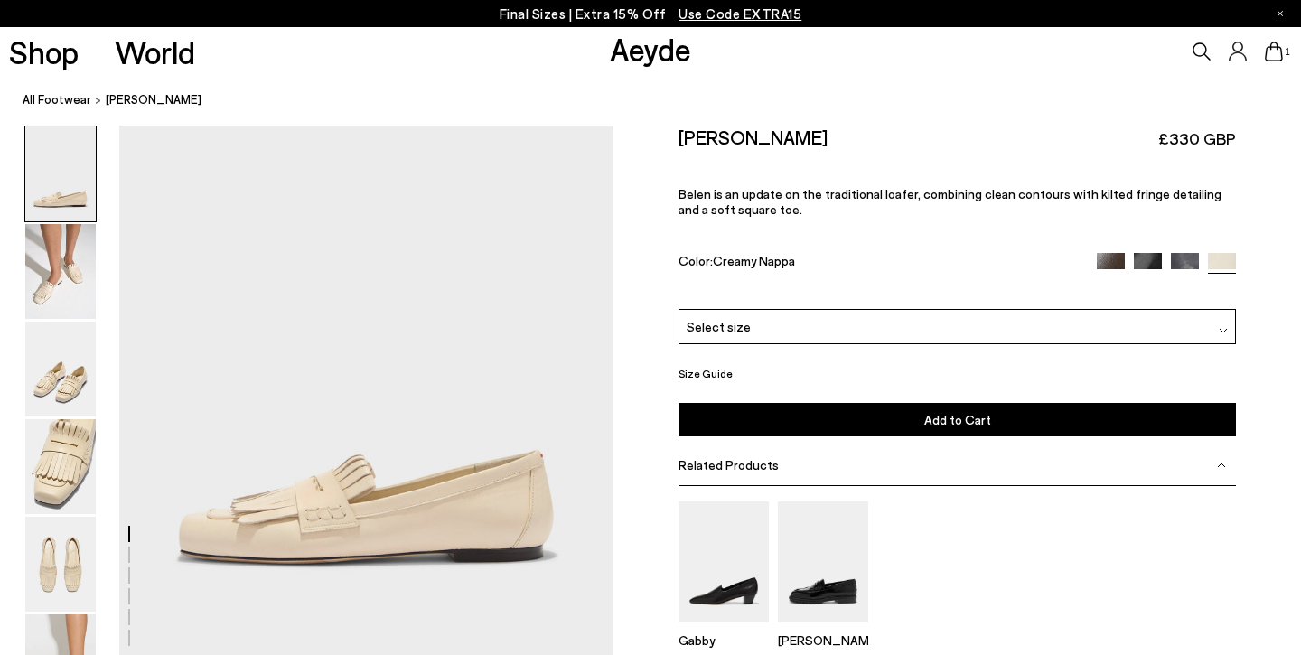
scroll to position [128, 0]
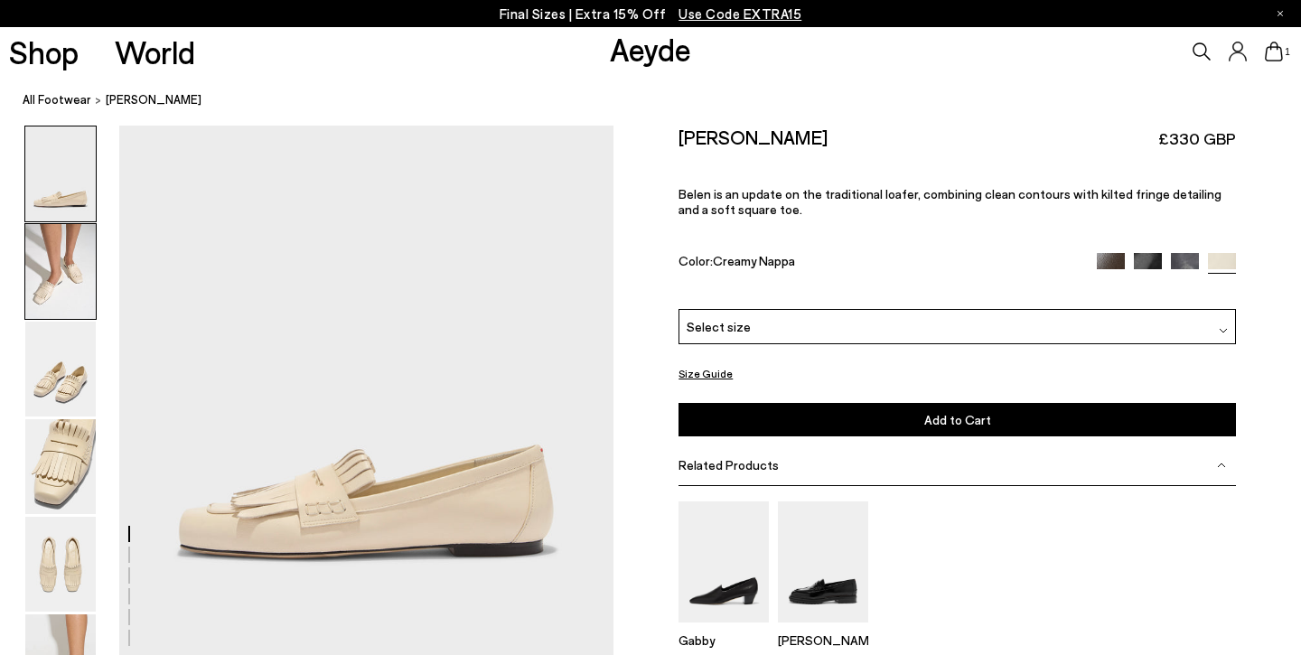
click at [75, 294] on img at bounding box center [60, 271] width 70 height 95
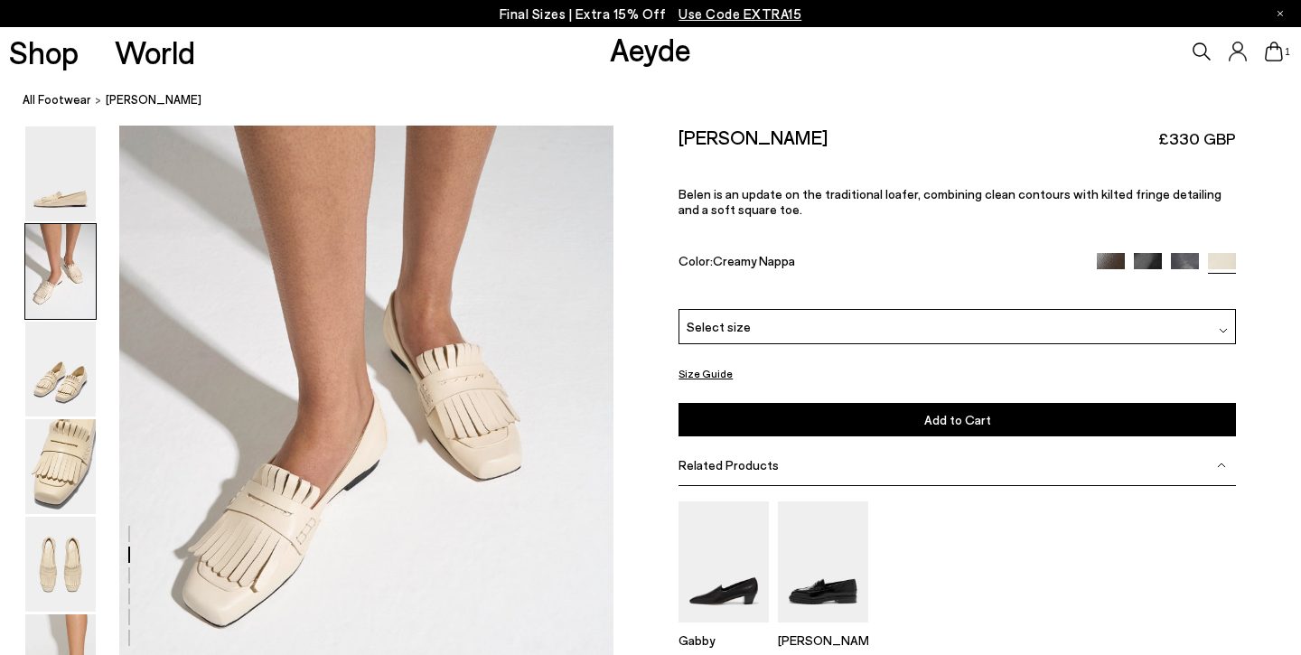
scroll to position [727, 8]
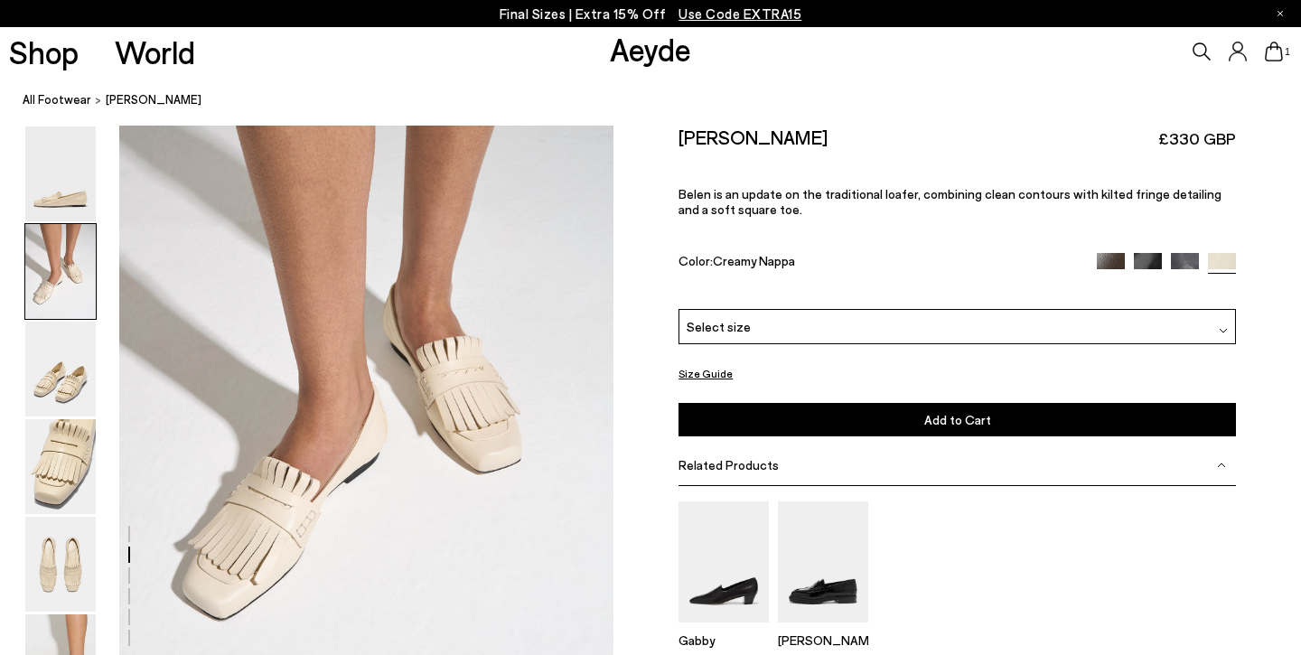
click at [788, 309] on div "Select size" at bounding box center [956, 326] width 557 height 35
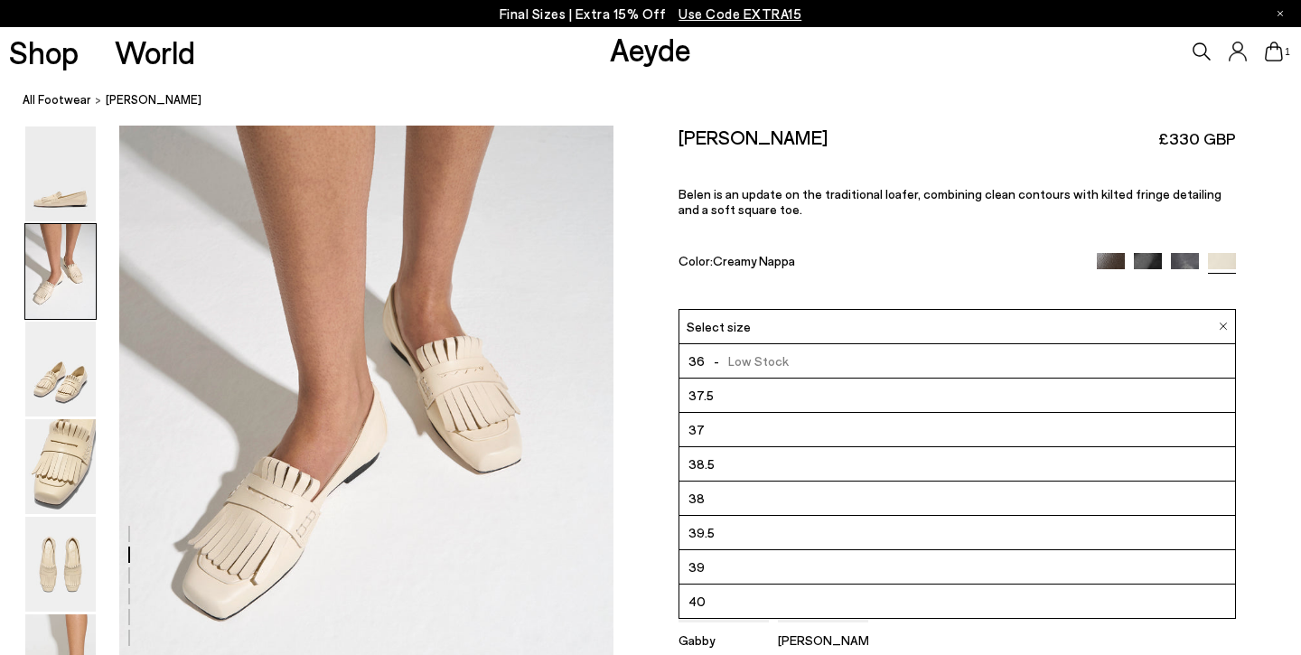
click at [735, 378] on li "37.5" at bounding box center [956, 395] width 555 height 34
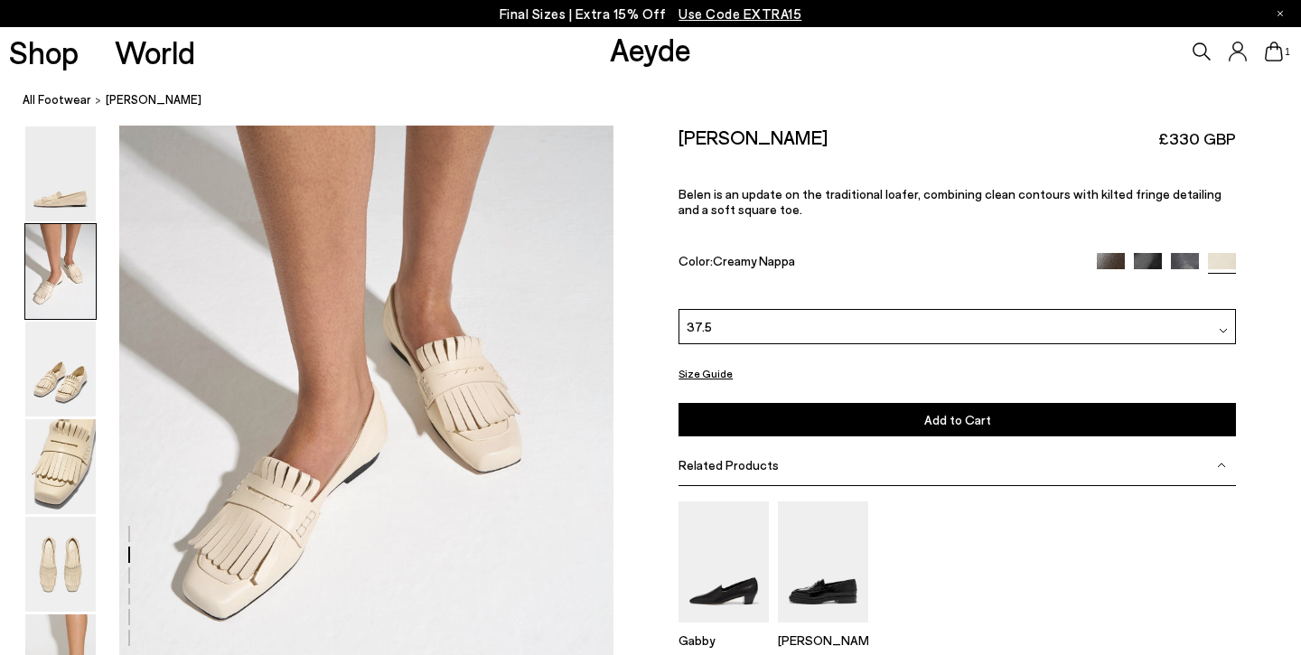
click at [737, 403] on button "Add to Cart Select a Size First" at bounding box center [956, 419] width 557 height 33
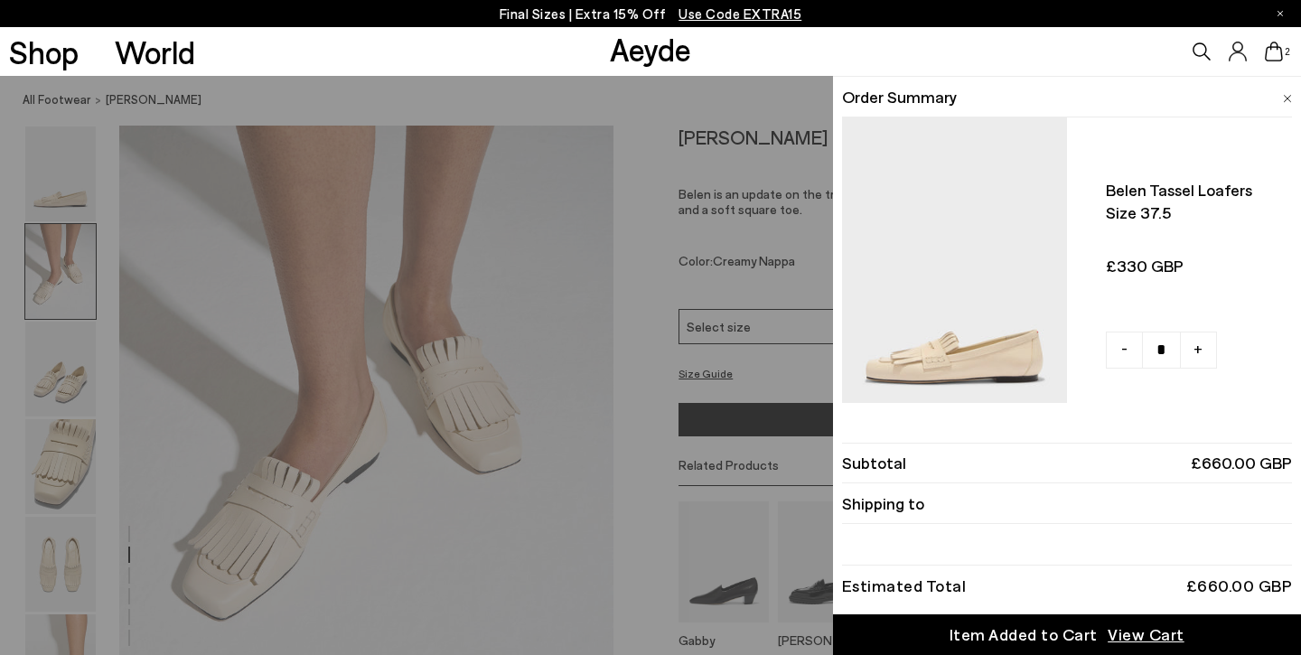
click at [659, 336] on div "Quick Add Color Size View Details Order Summary Belen tassel loafers Size 37.5 …" at bounding box center [650, 365] width 1301 height 579
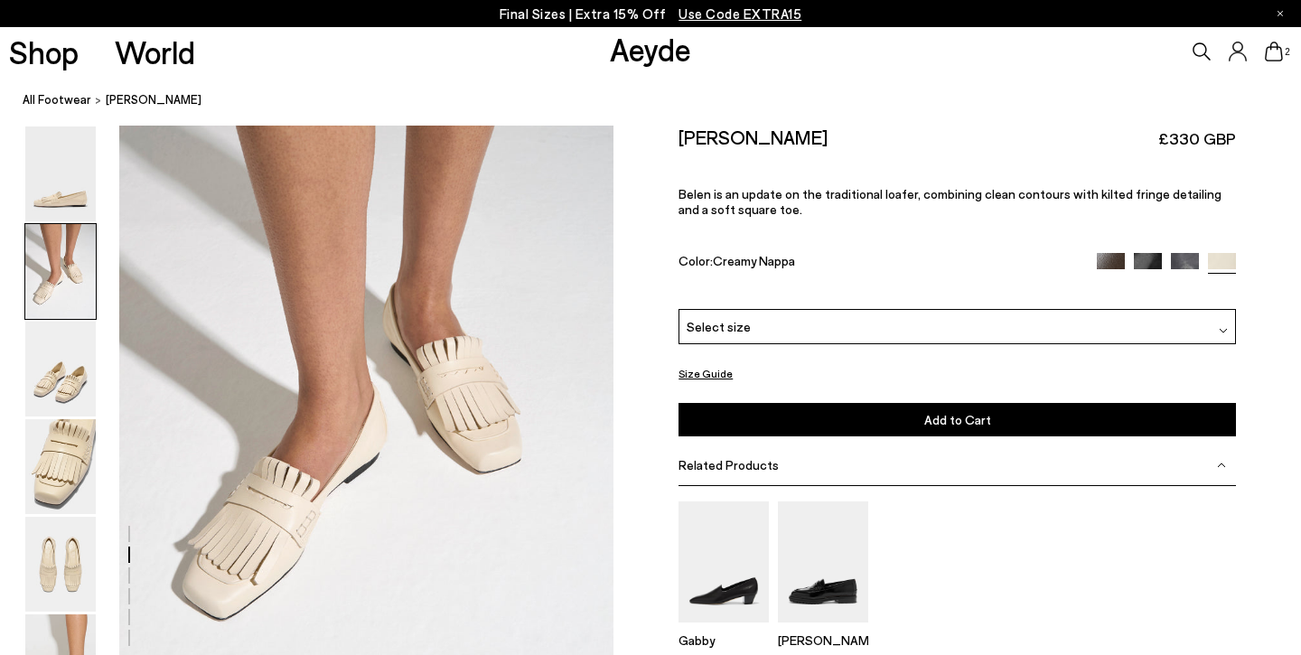
click at [1099, 252] on img at bounding box center [1110, 266] width 28 height 28
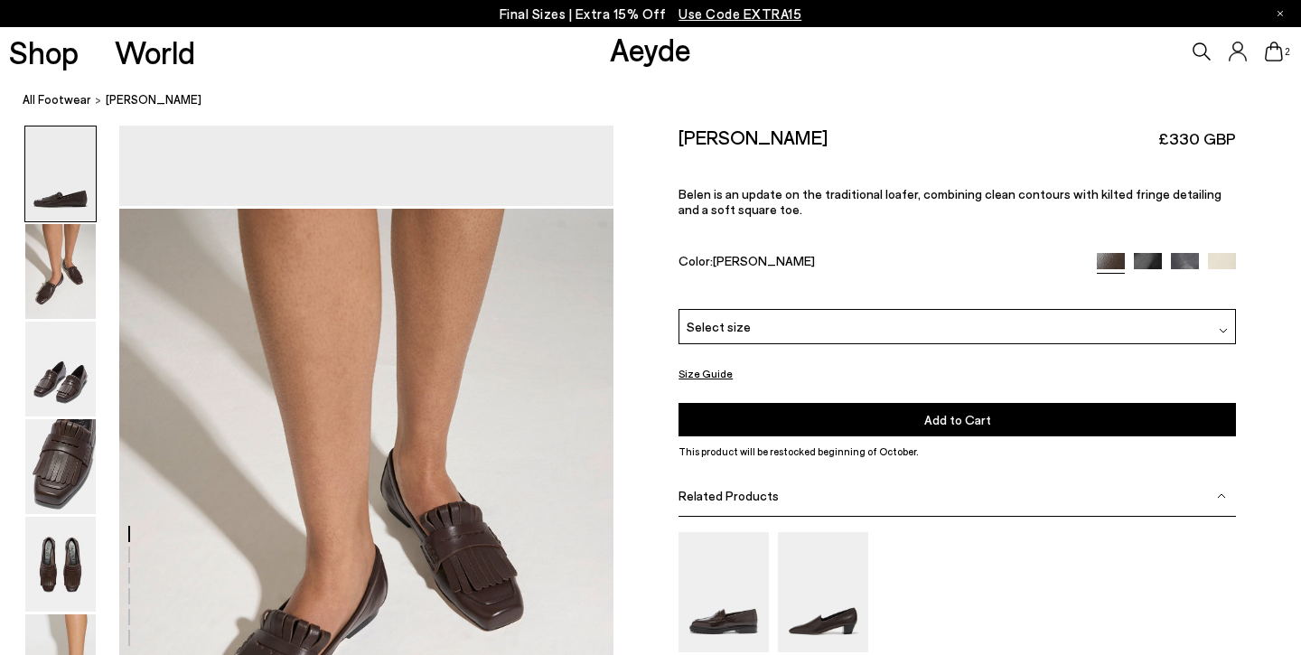
scroll to position [583, 0]
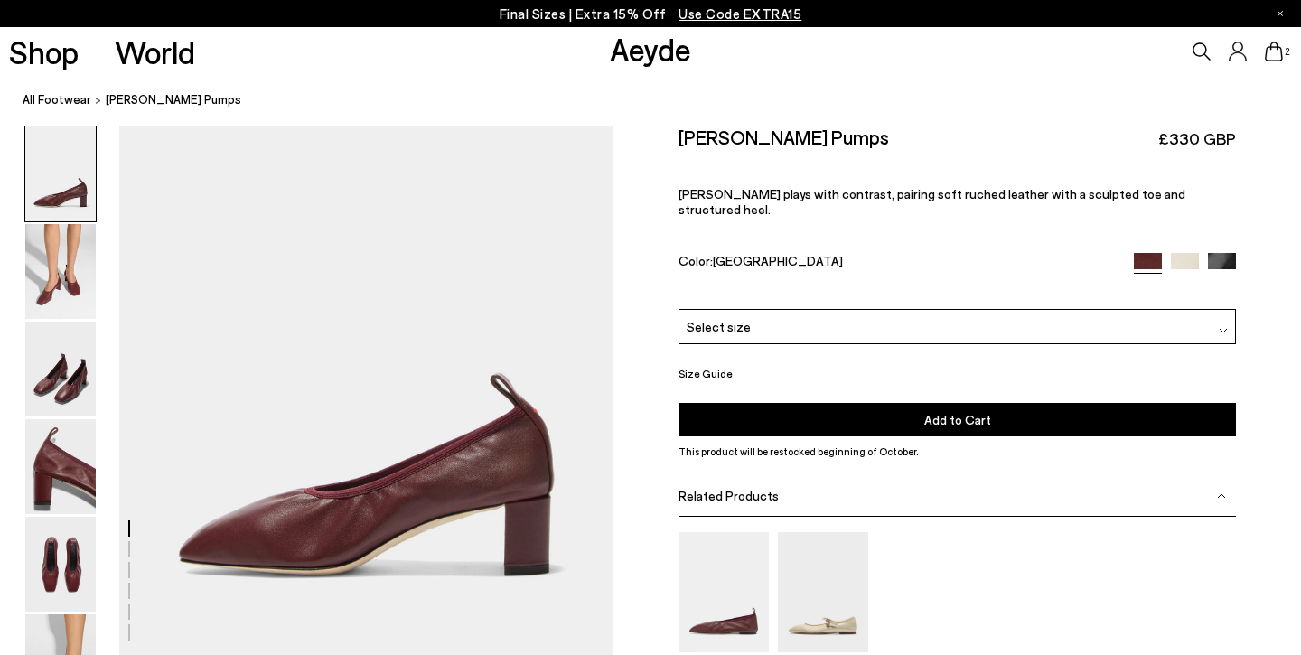
click at [698, 362] on button "Size Guide" at bounding box center [705, 373] width 54 height 23
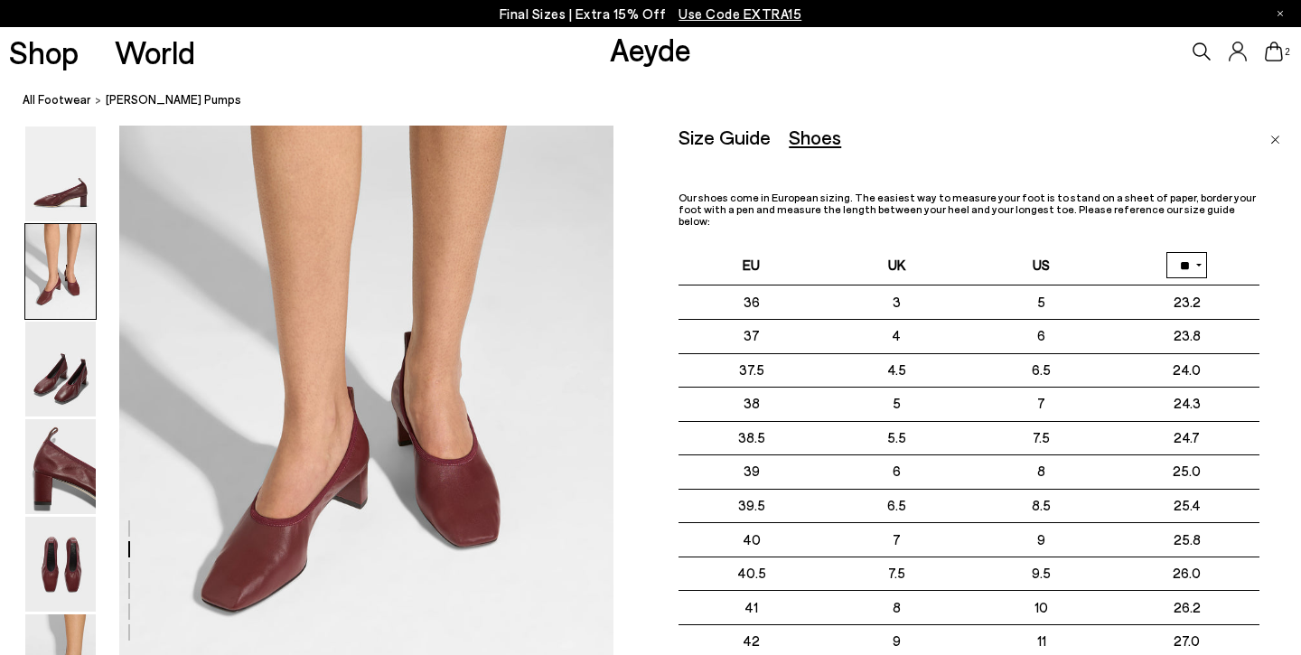
scroll to position [611, 0]
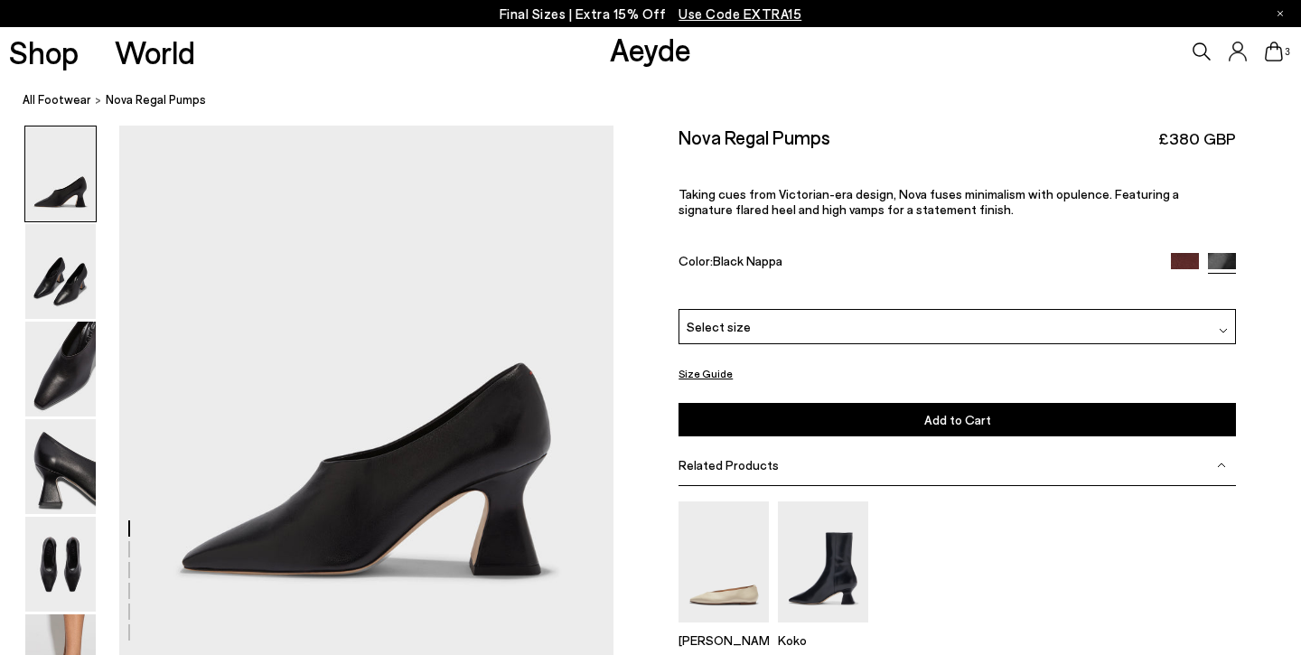
click at [714, 317] on span "Select size" at bounding box center [718, 326] width 64 height 19
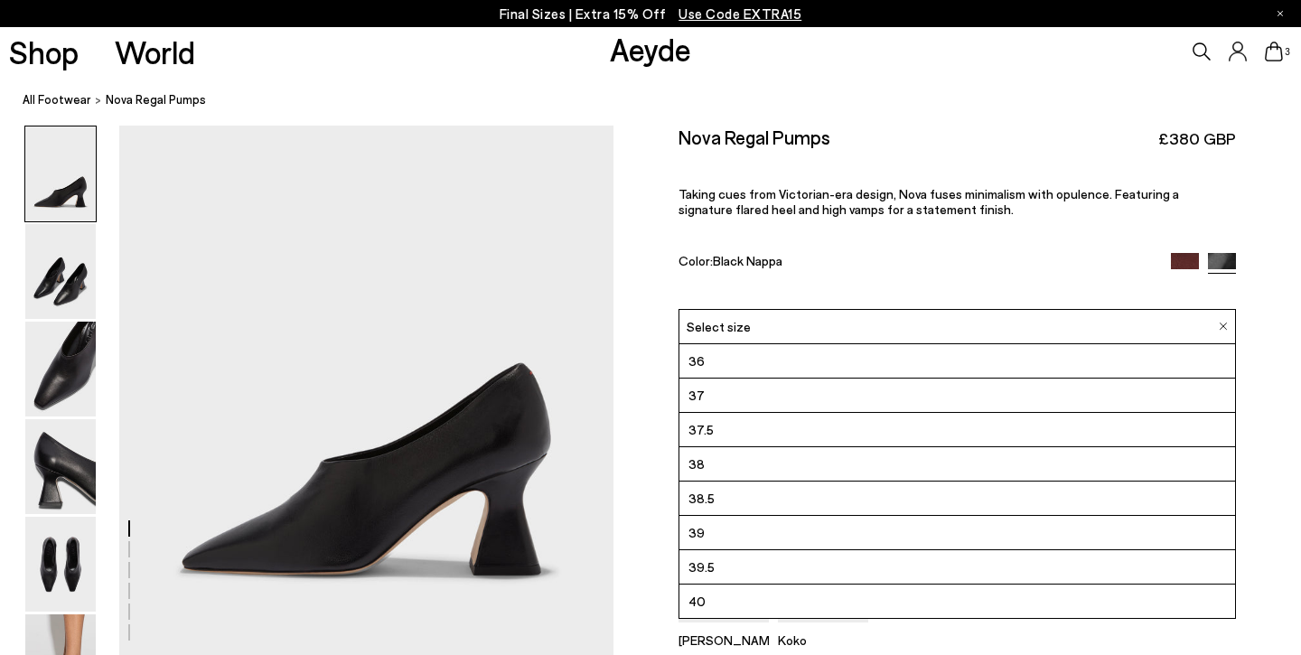
click at [708, 418] on span "37.5" at bounding box center [700, 429] width 25 height 23
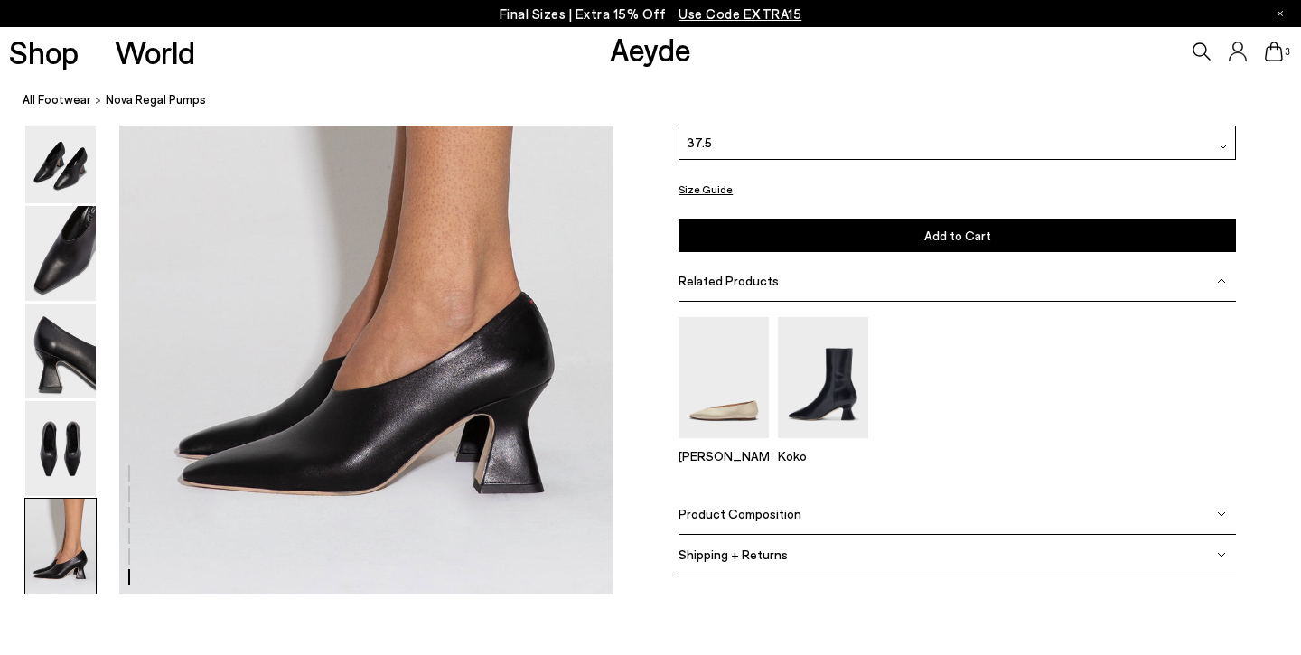
scroll to position [3374, 0]
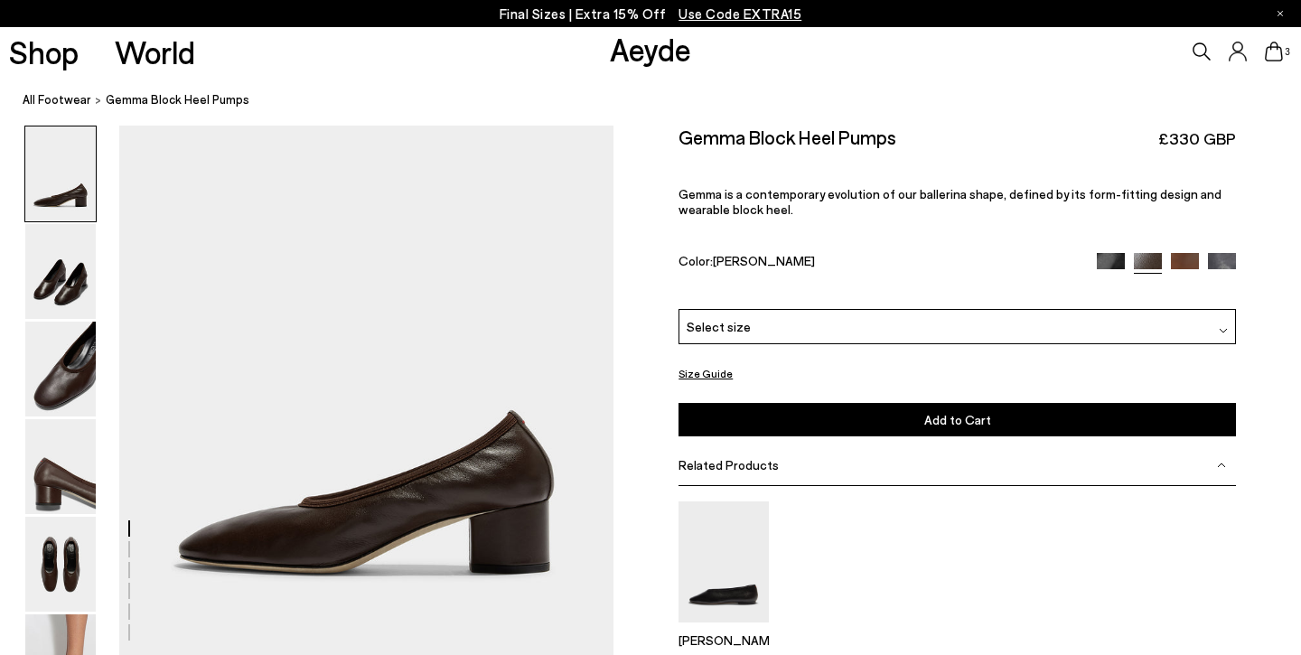
click at [733, 317] on span "Select size" at bounding box center [718, 326] width 64 height 19
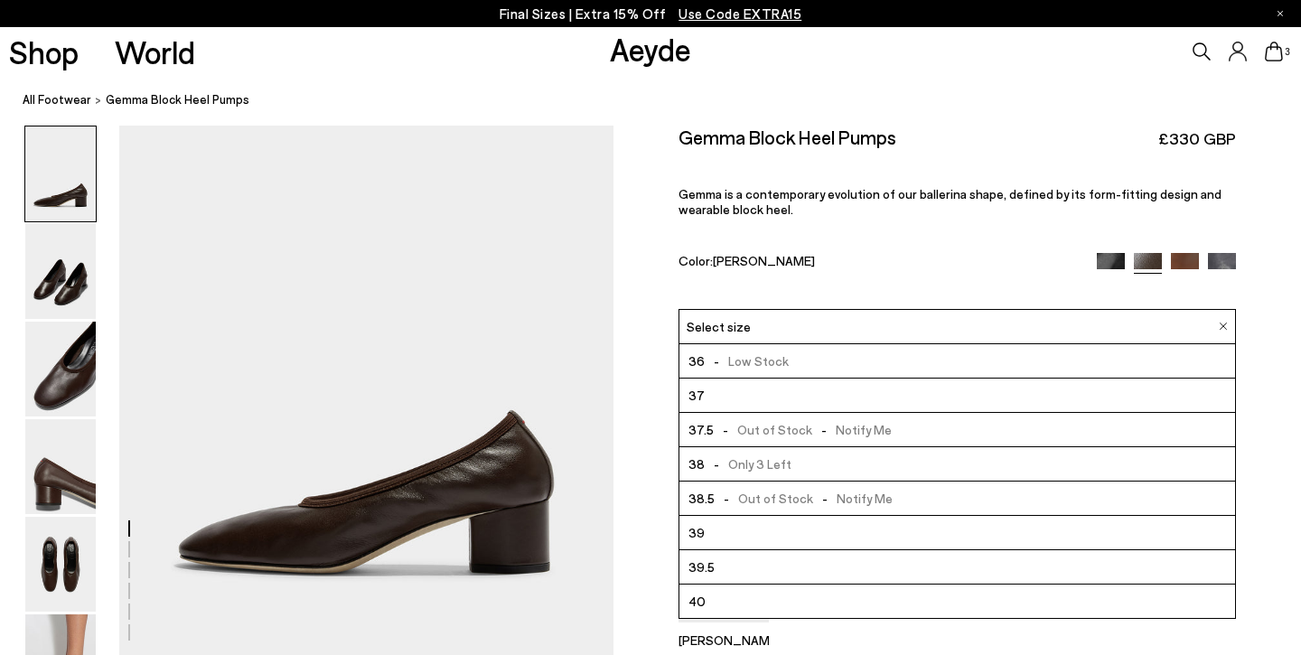
click at [728, 378] on li "37" at bounding box center [956, 395] width 555 height 34
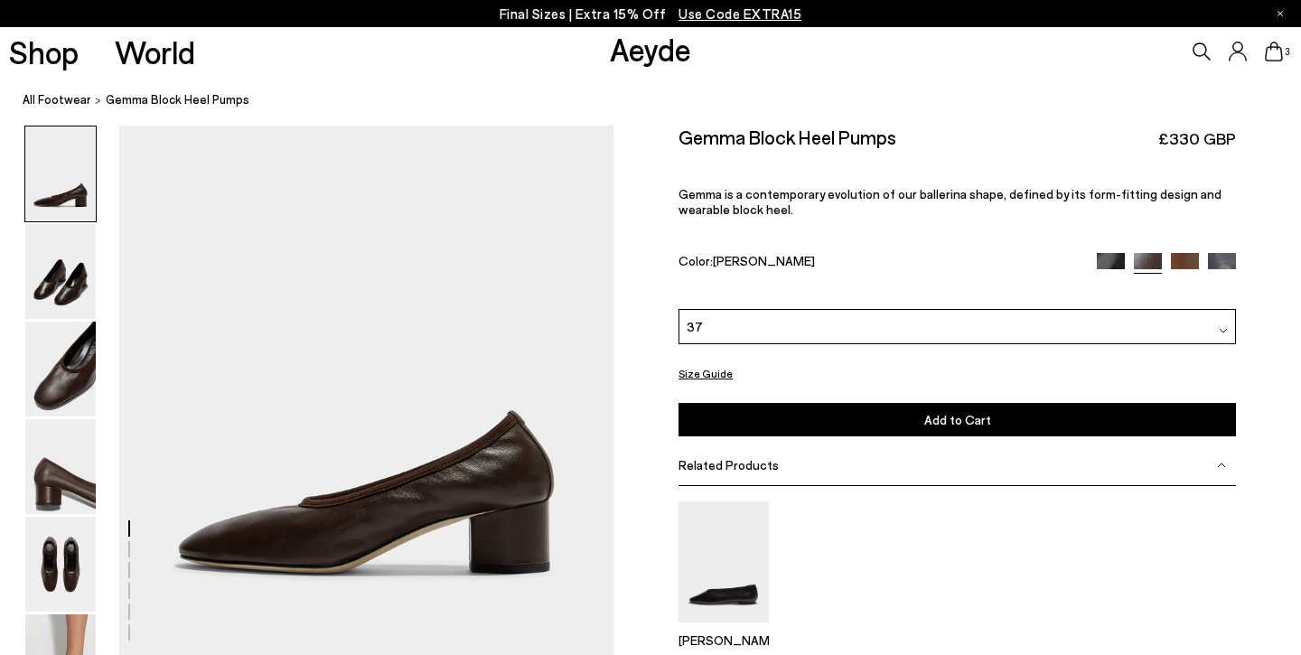
click at [772, 403] on button "Add to Cart Select a Size First" at bounding box center [956, 419] width 557 height 33
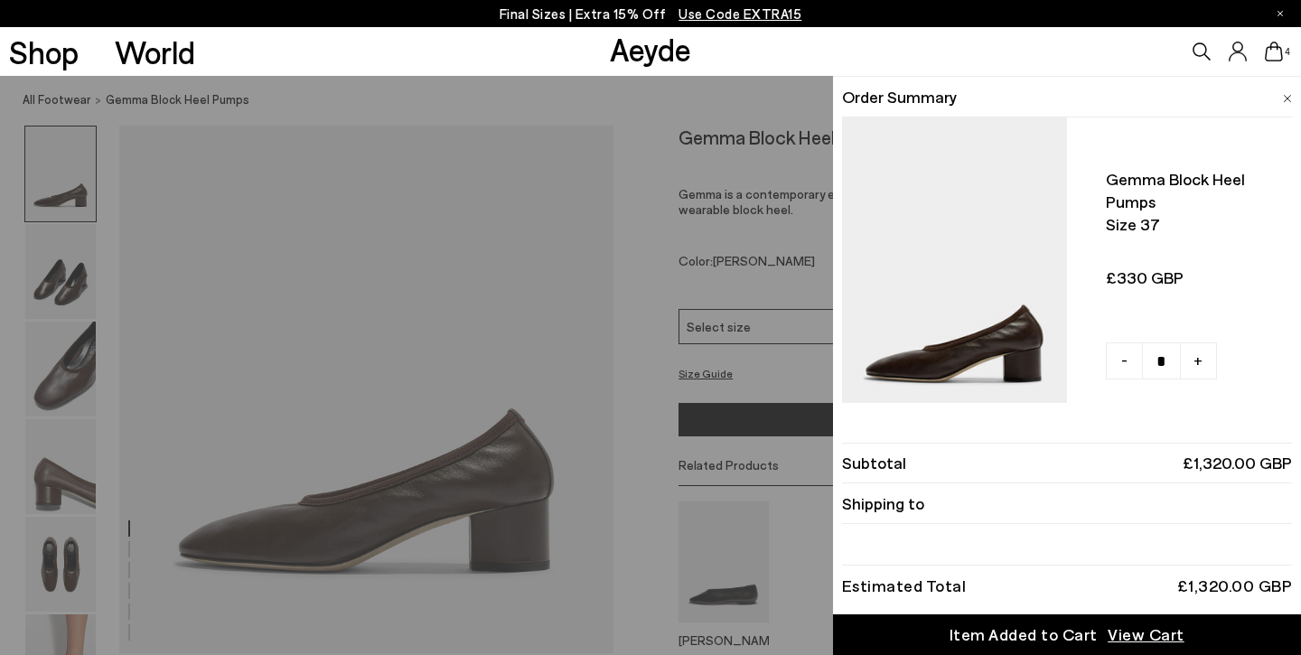
scroll to position [3, 0]
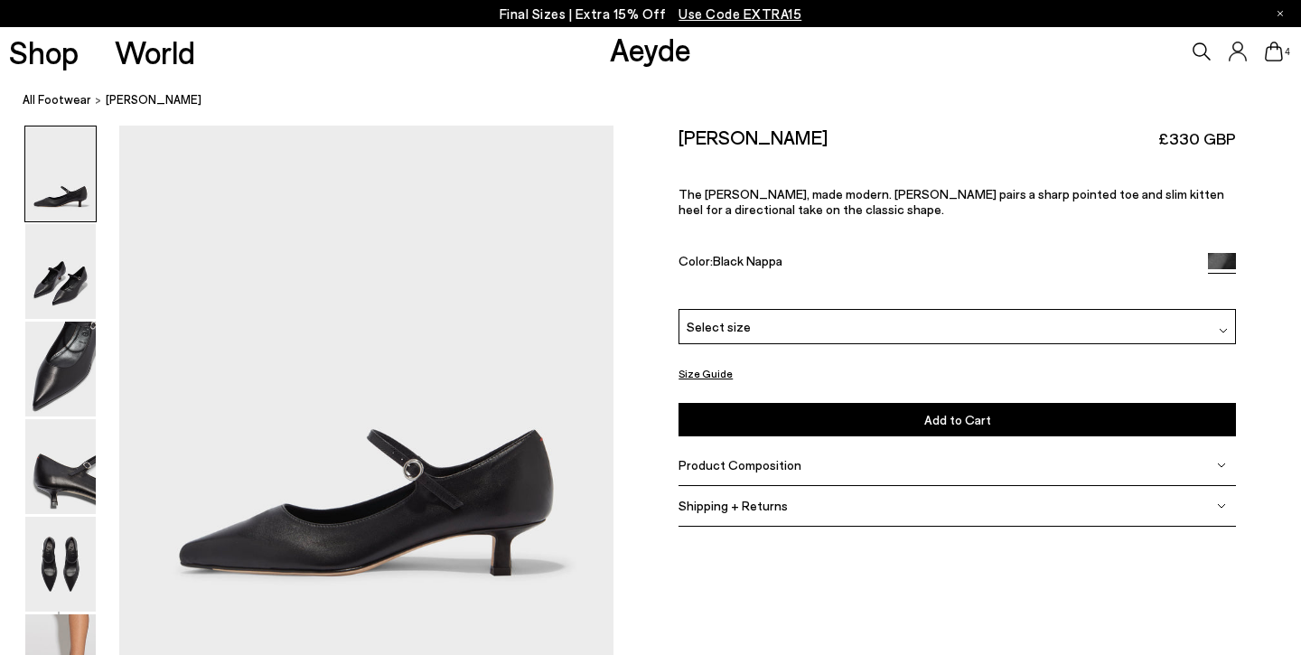
click at [716, 309] on div "Select size" at bounding box center [956, 326] width 557 height 35
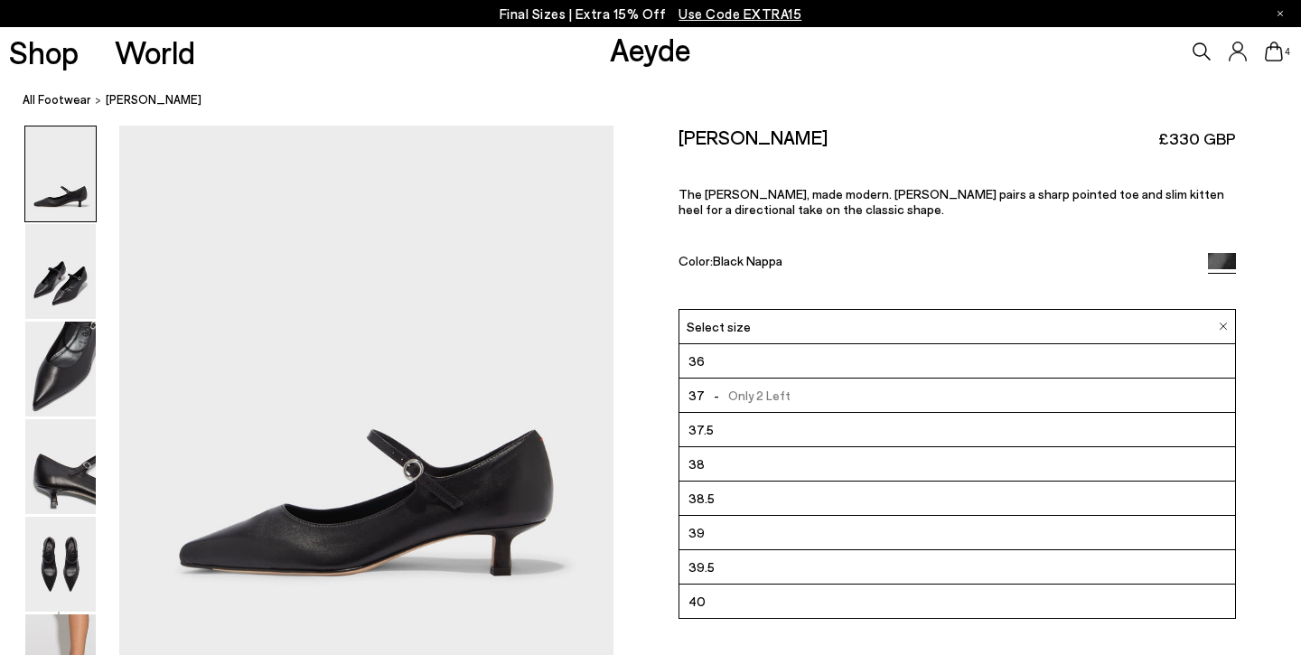
click at [699, 418] on span "37.5" at bounding box center [700, 429] width 25 height 23
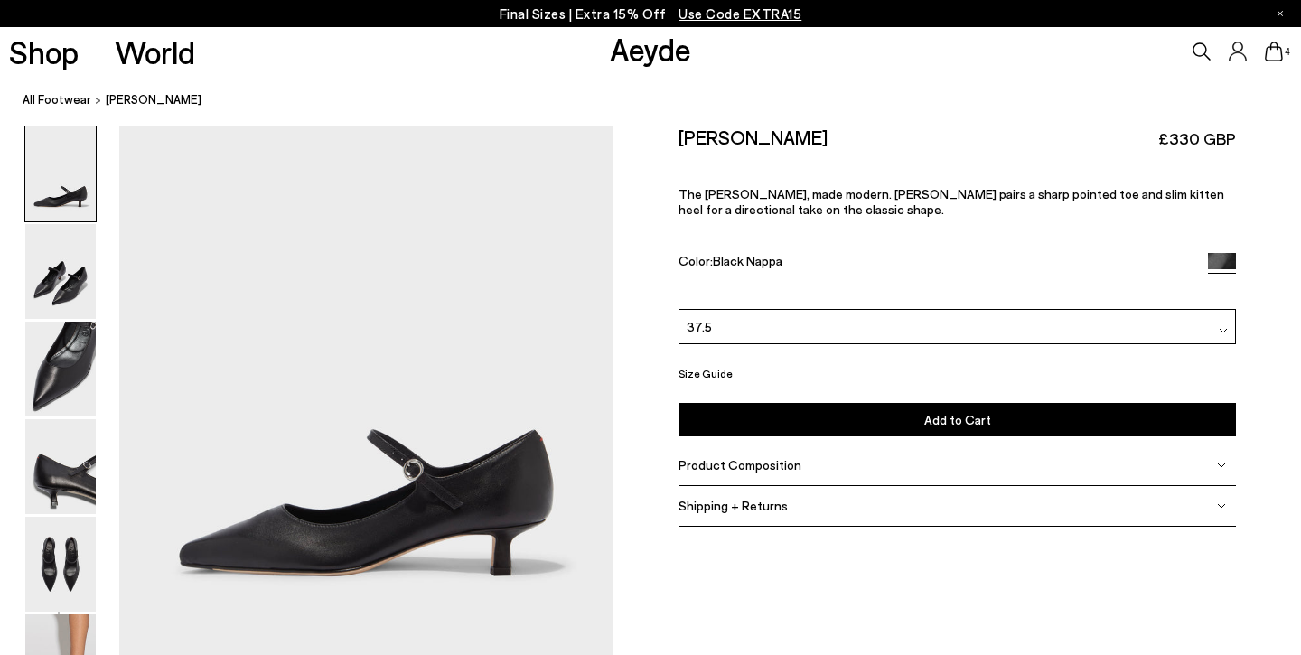
click at [724, 403] on button "Add to Cart Select a Size First" at bounding box center [956, 419] width 557 height 33
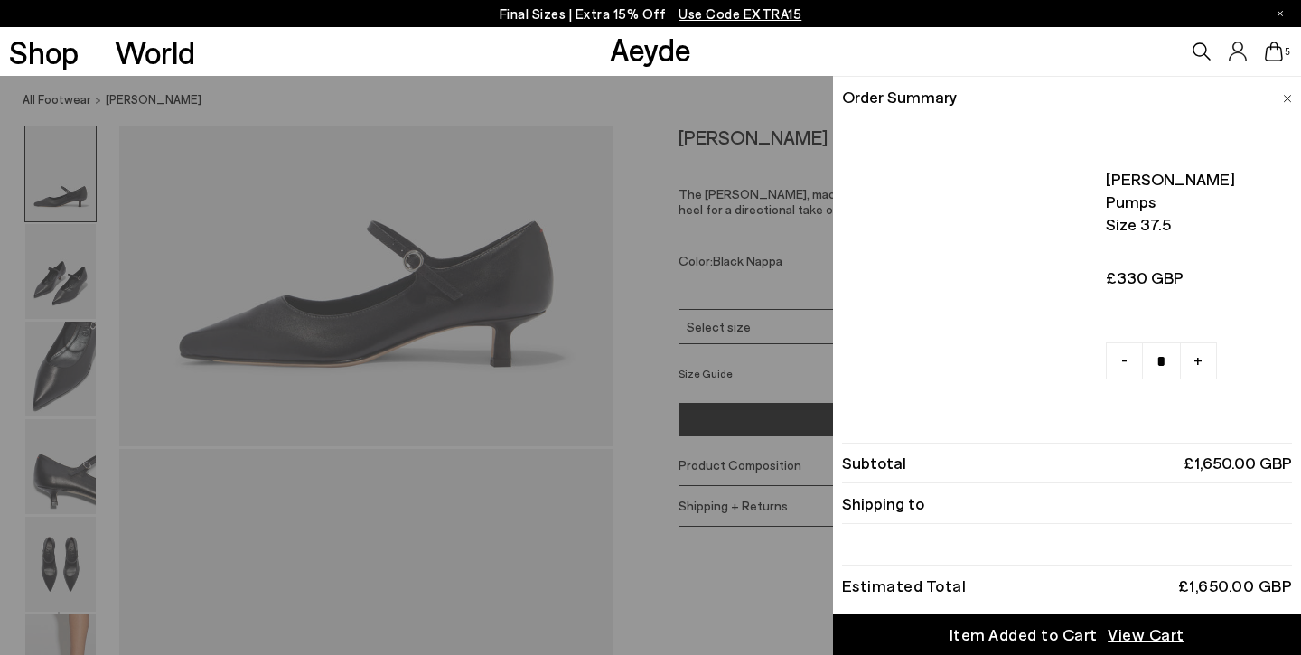
scroll to position [262, 0]
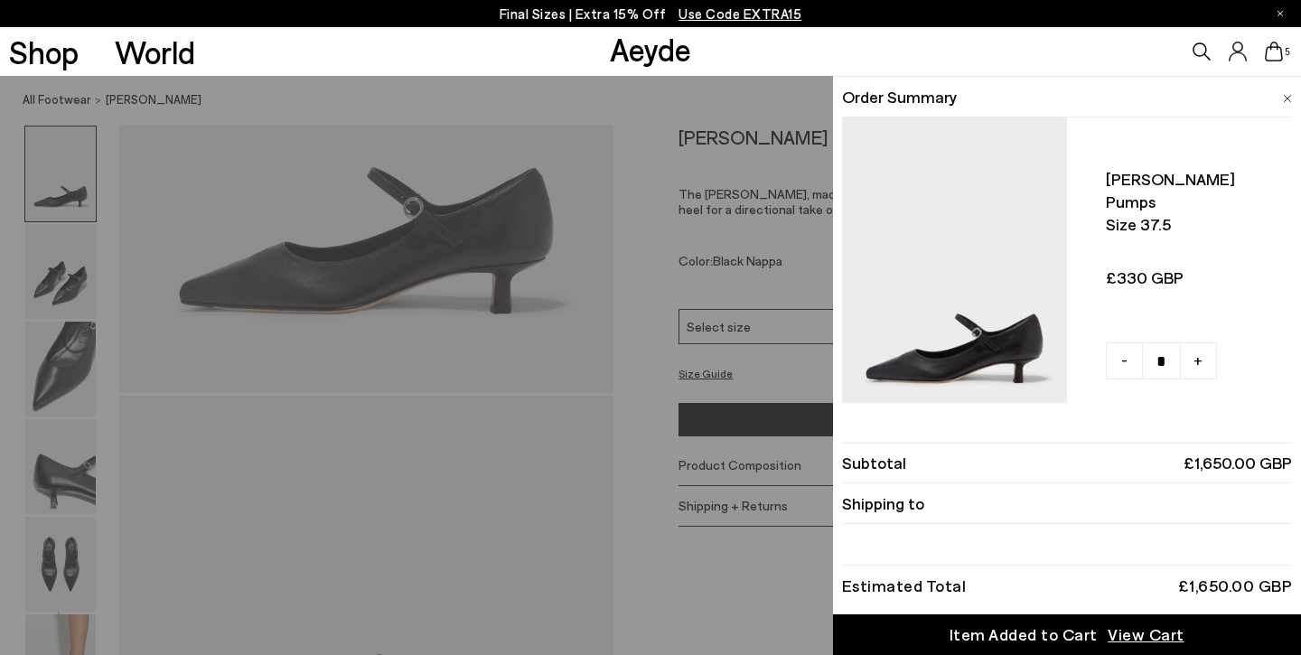
click at [547, 14] on p "Final Sizes | Extra 15% Off Use Code EXTRA15" at bounding box center [650, 14] width 303 height 23
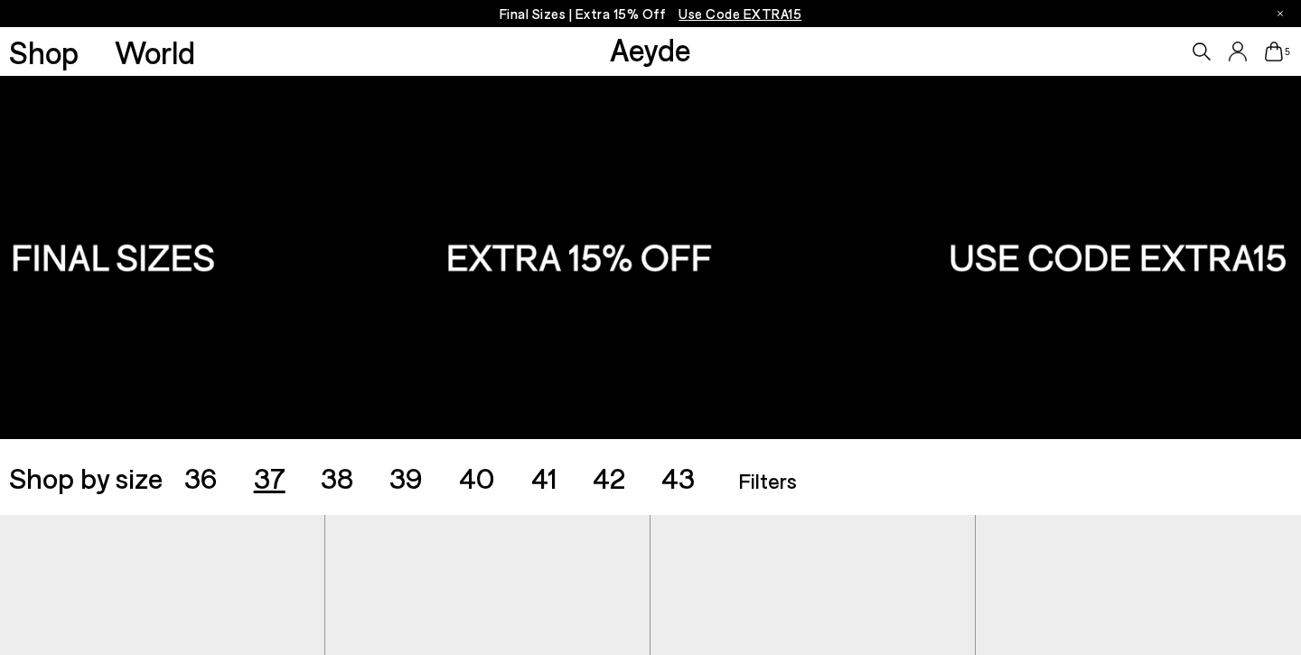
click at [275, 478] on span "37" at bounding box center [270, 477] width 32 height 34
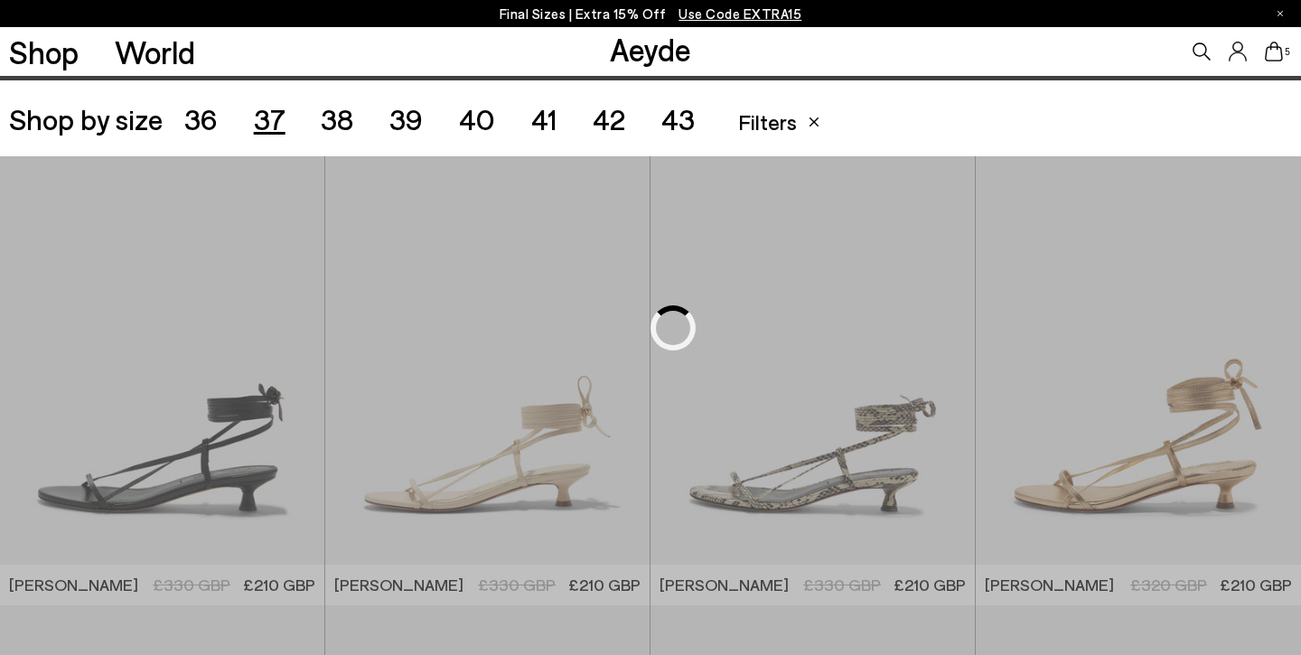
scroll to position [362, 0]
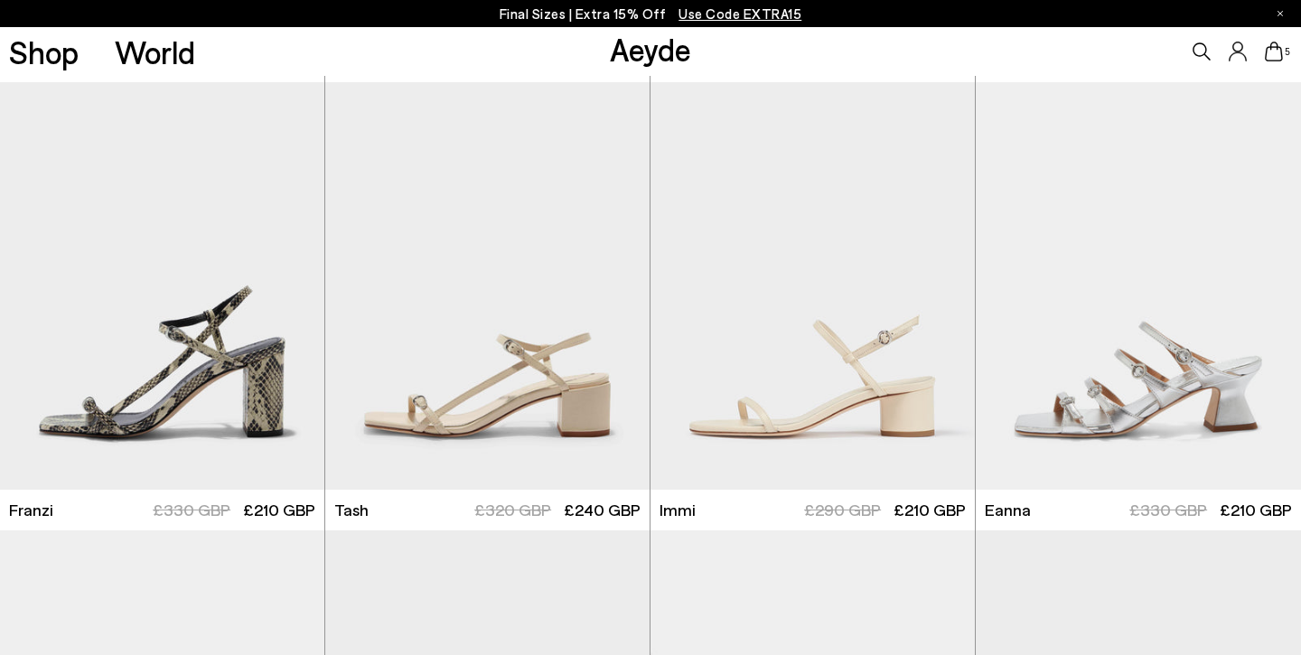
scroll to position [2234, 0]
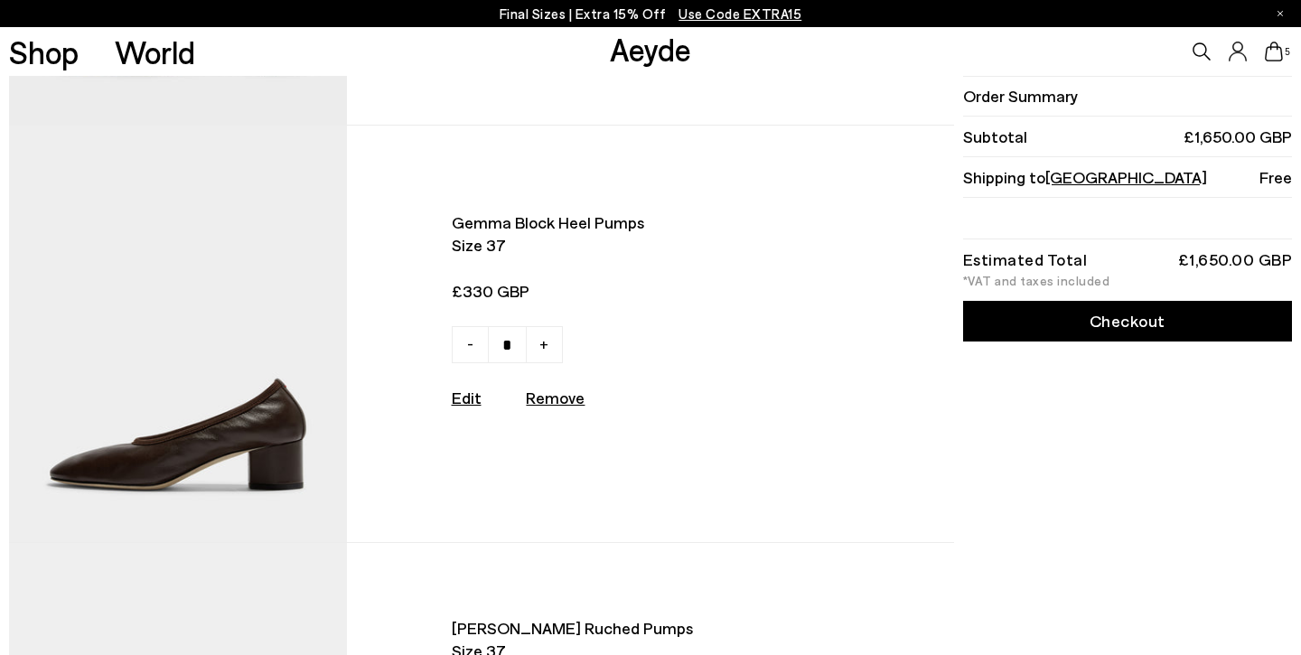
scroll to position [354, 0]
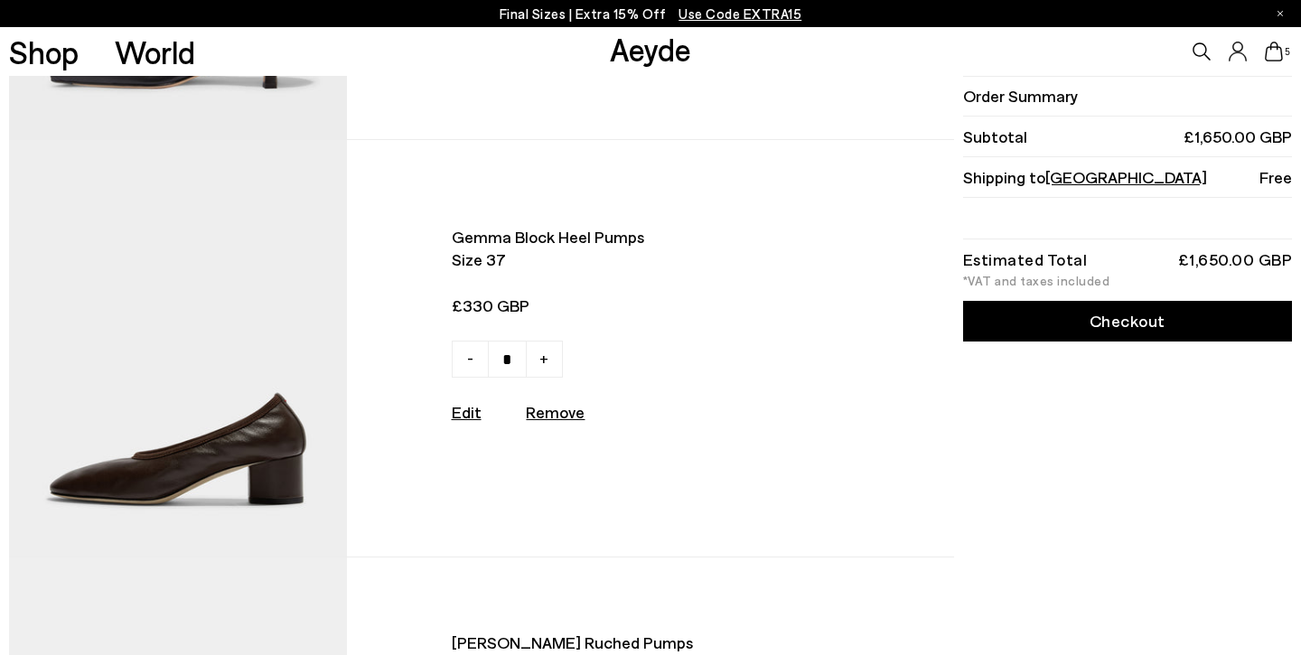
click at [256, 419] on img at bounding box center [178, 348] width 338 height 416
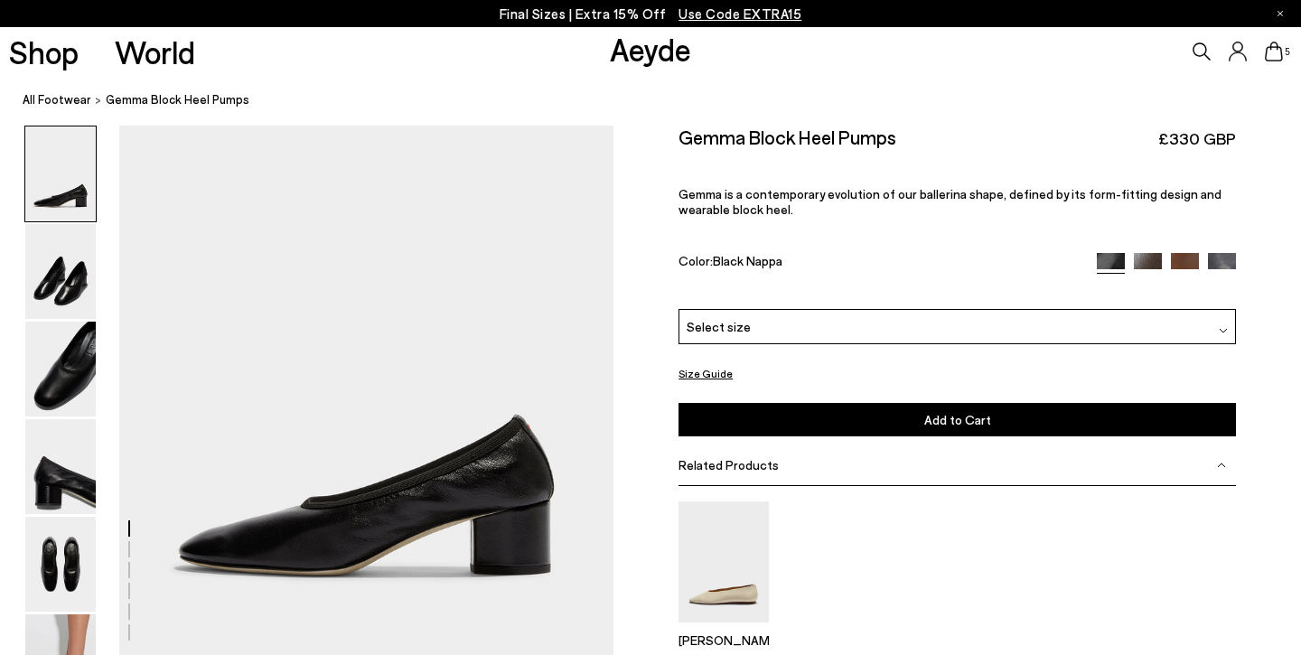
click at [1227, 253] on img at bounding box center [1222, 267] width 28 height 28
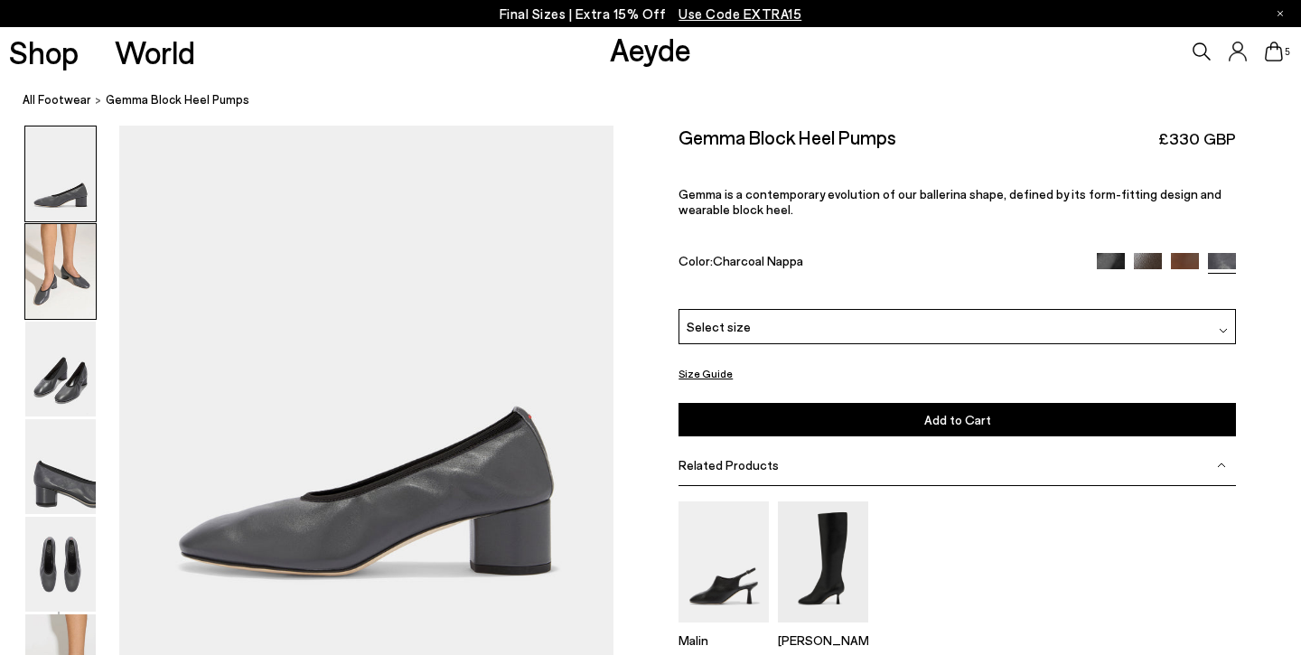
click at [66, 267] on img at bounding box center [60, 271] width 70 height 95
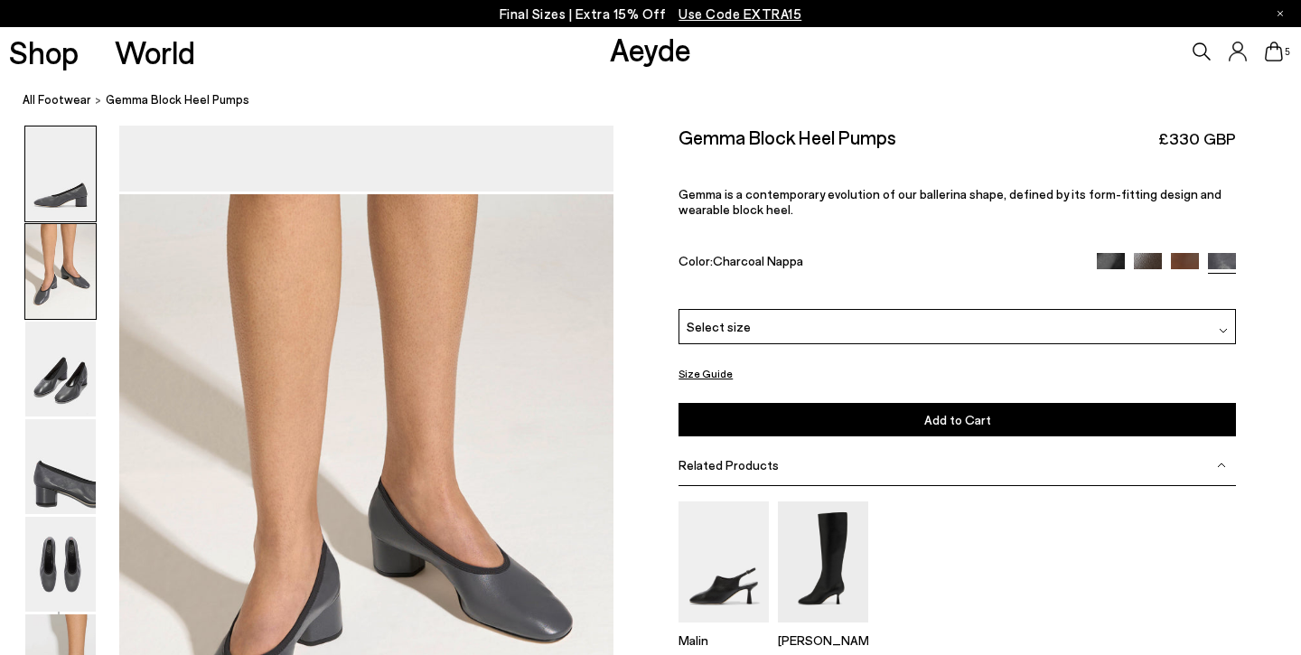
scroll to position [533, 0]
